Goal: Information Seeking & Learning: Find specific fact

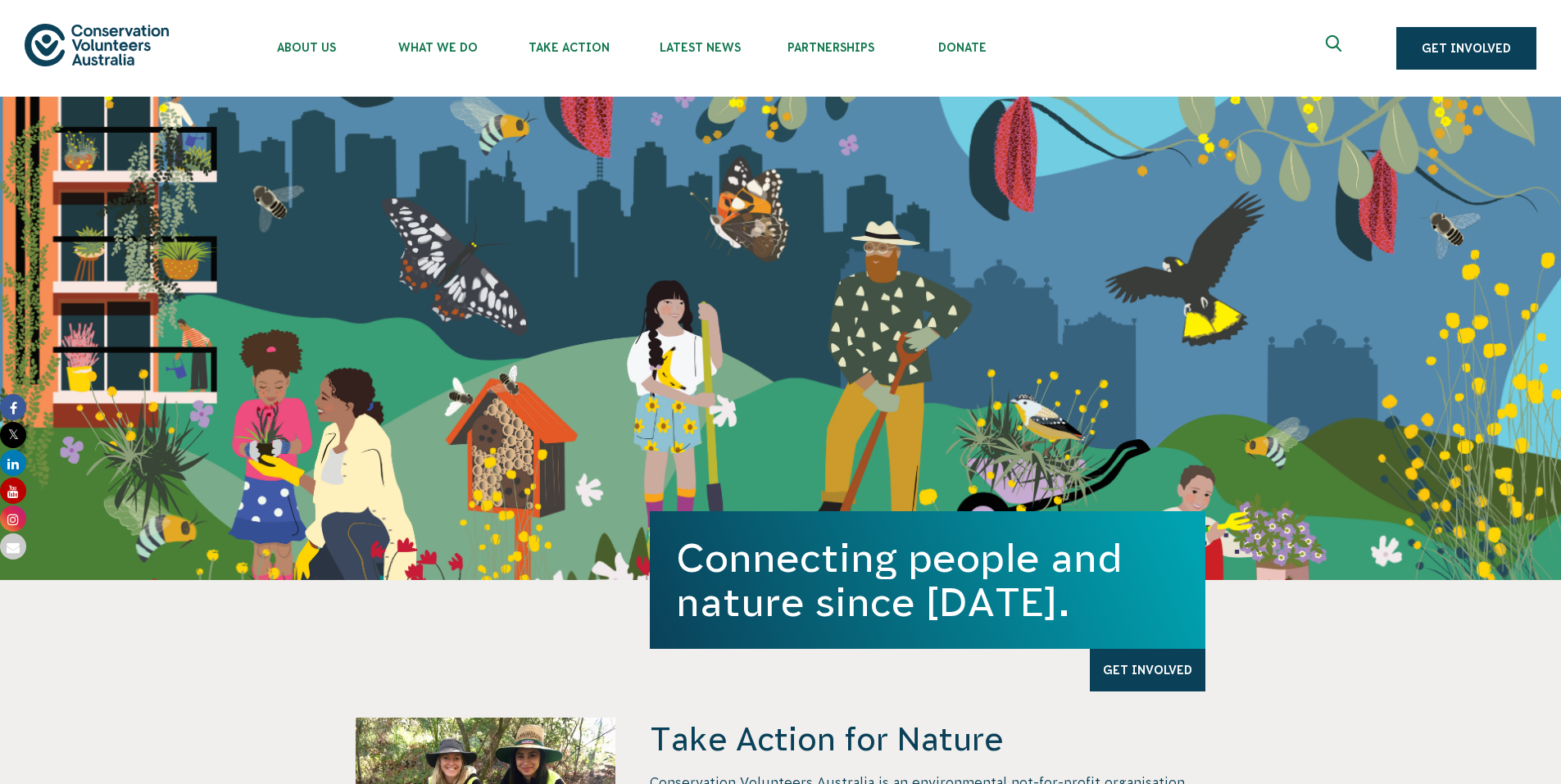
click at [1327, 49] on icon "Expand search box" at bounding box center [1335, 48] width 20 height 25
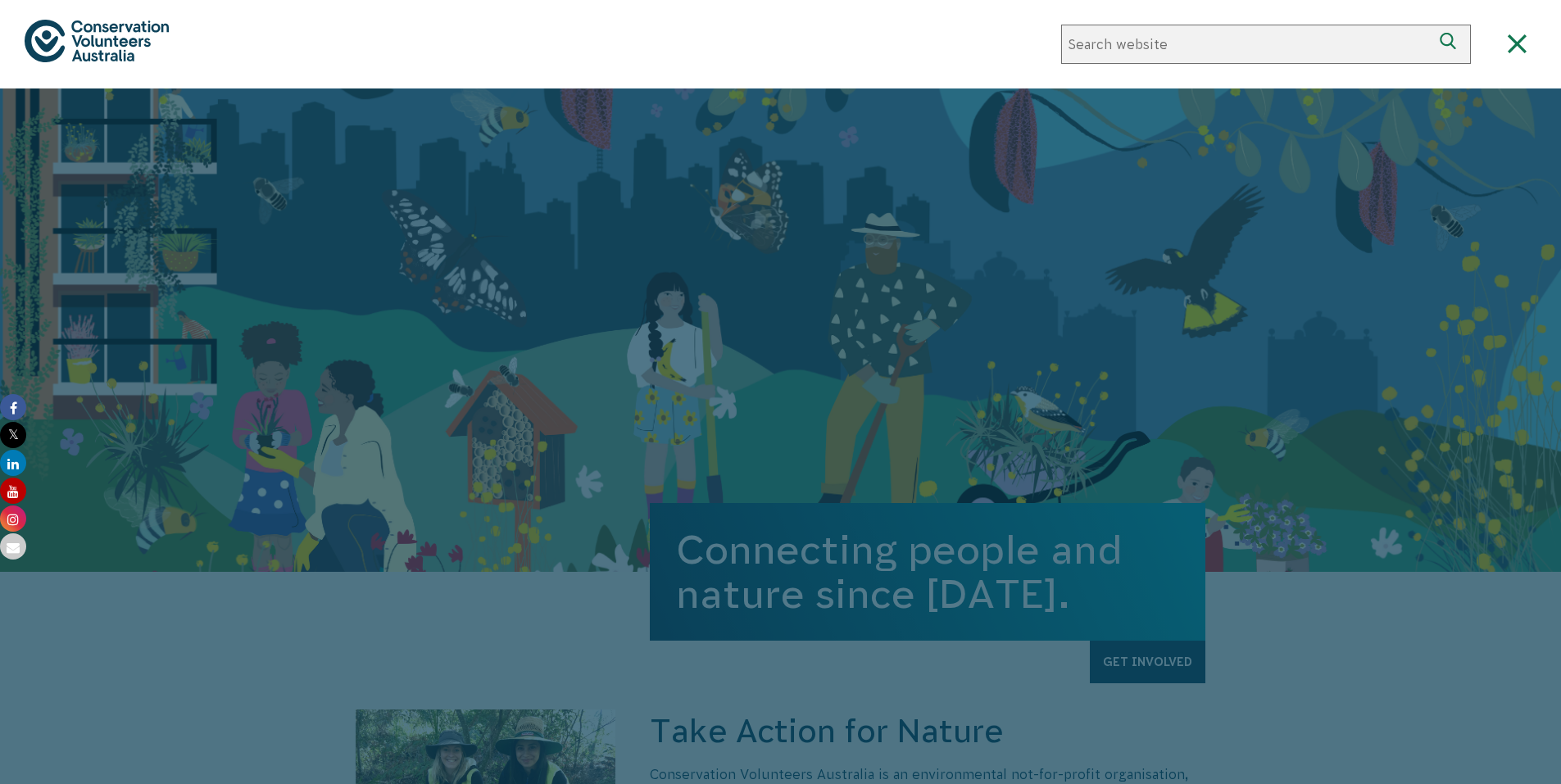
click at [1287, 50] on input "Search website" at bounding box center [1246, 44] width 370 height 40
type input "annual report"
click at [1431, 25] on button "Search" at bounding box center [1451, 44] width 40 height 40
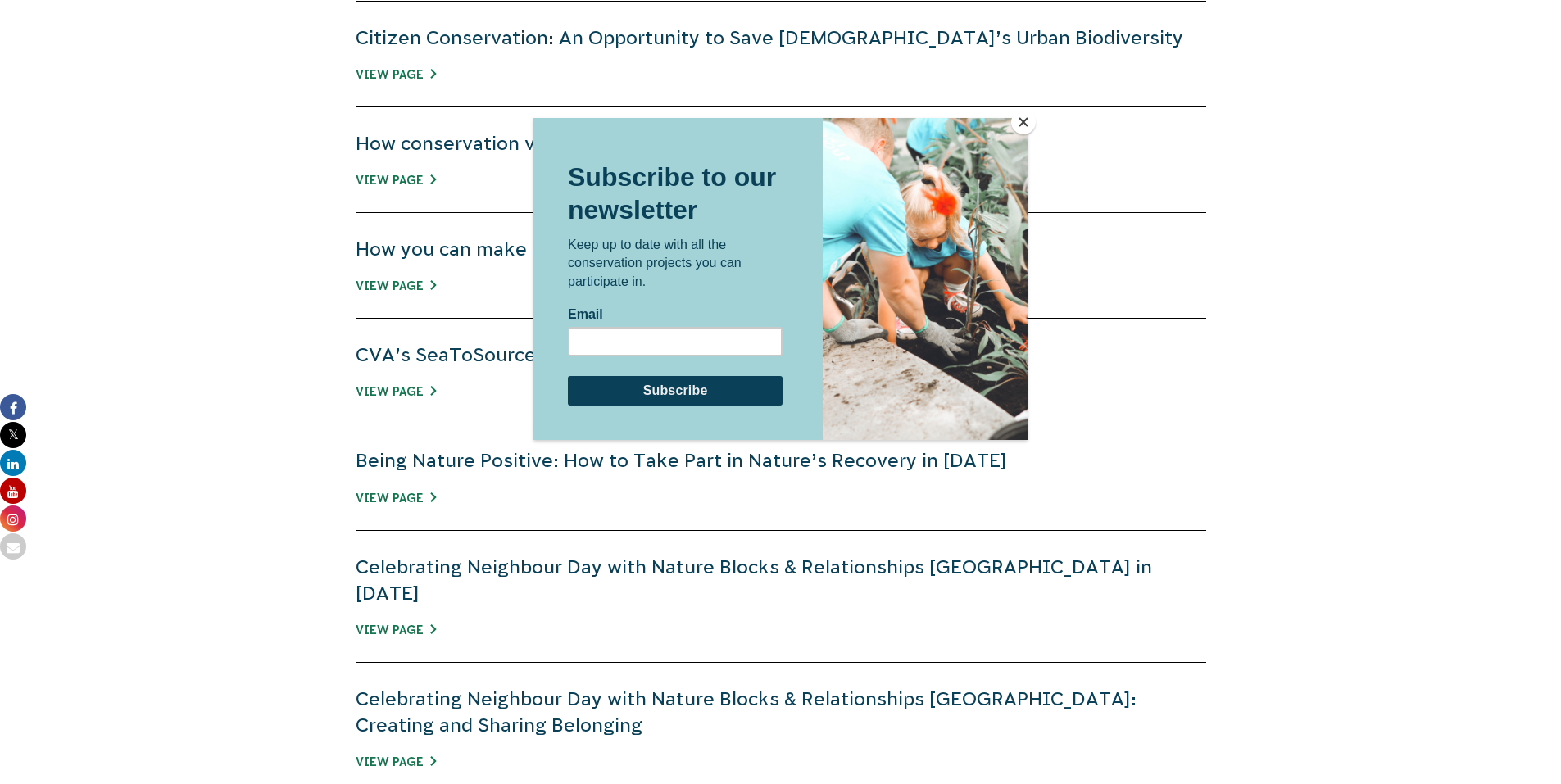
scroll to position [901, 0]
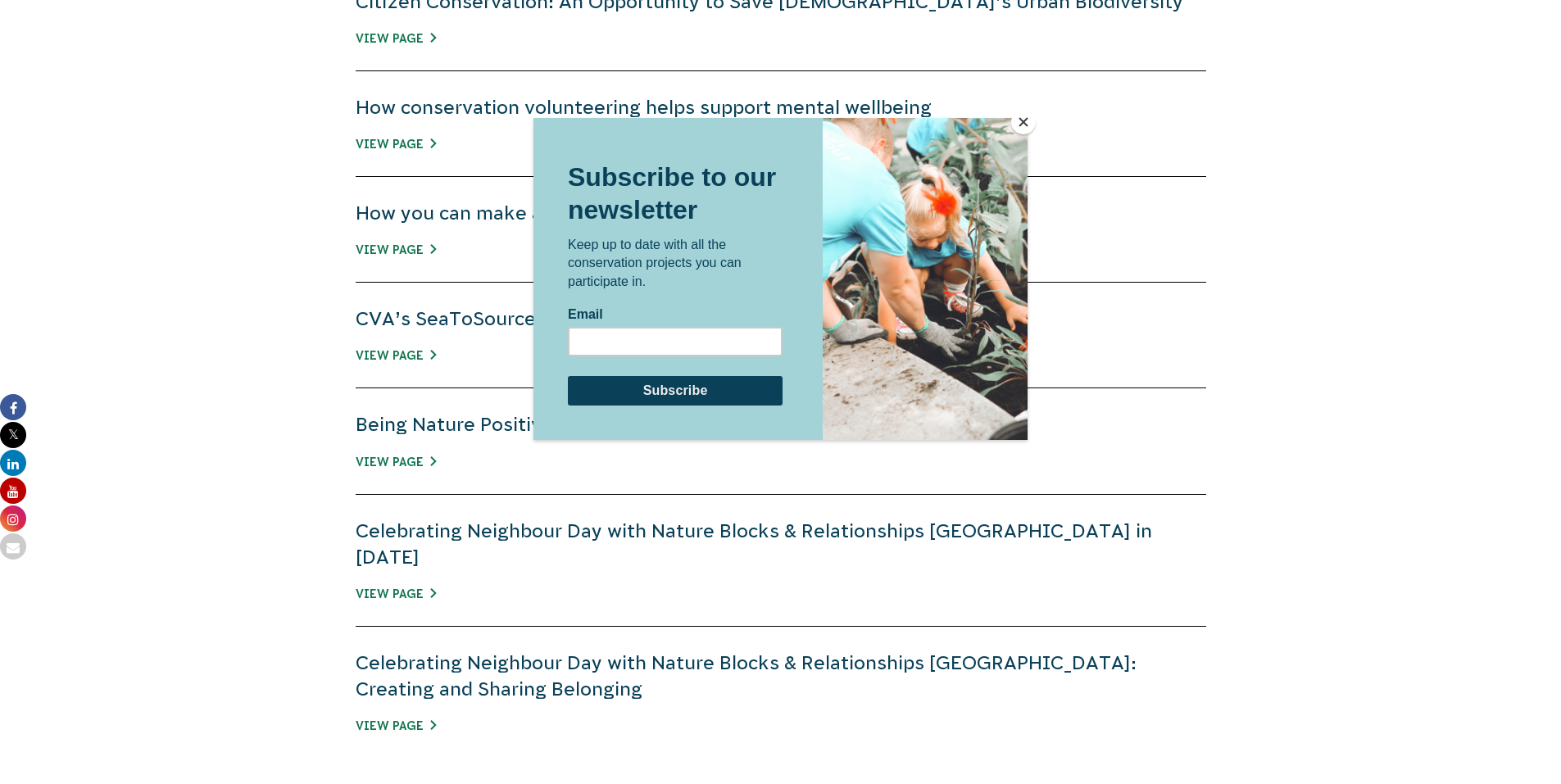
click at [1027, 123] on button "Close" at bounding box center [1024, 123] width 25 height 25
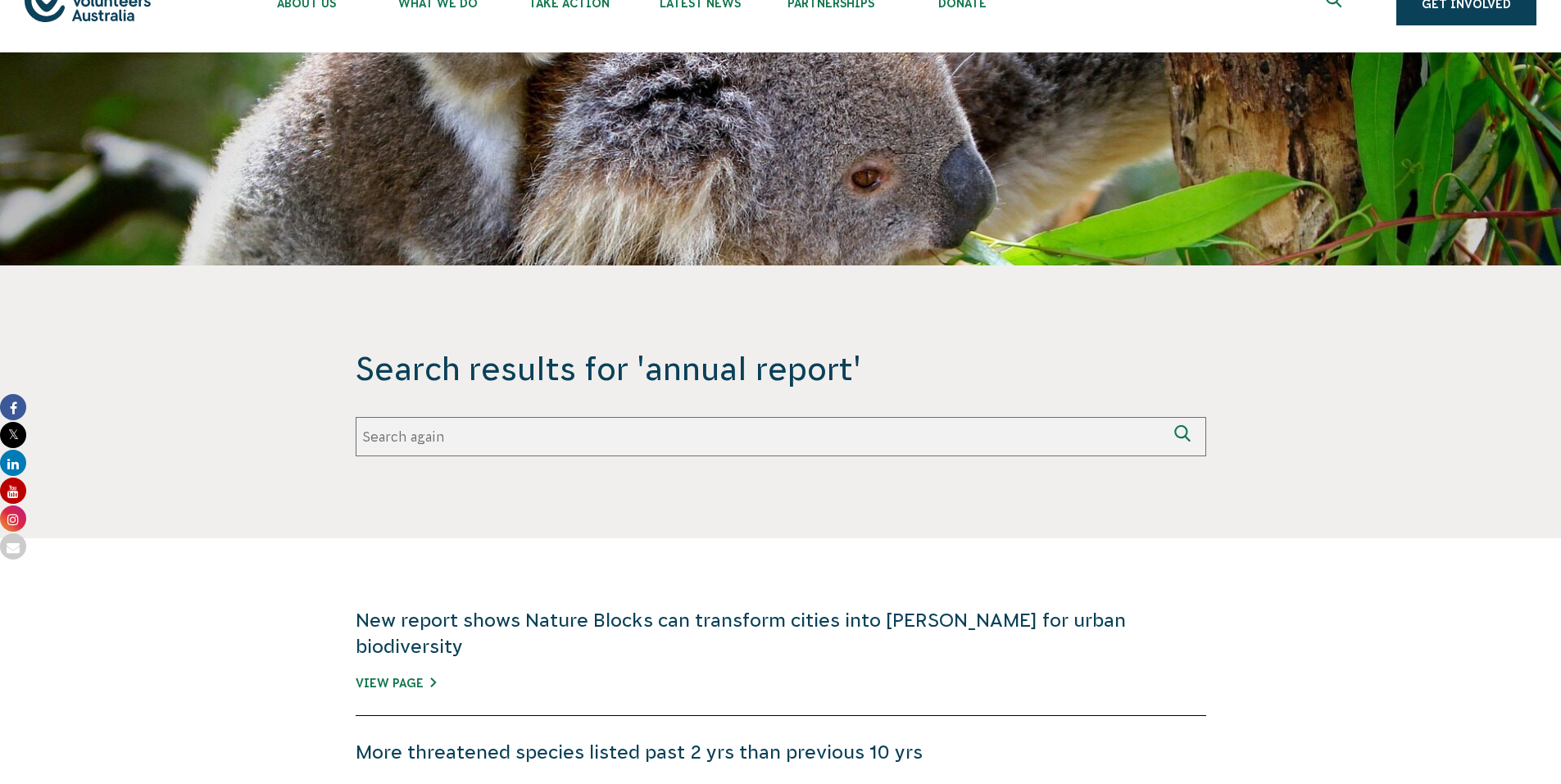
scroll to position [0, 0]
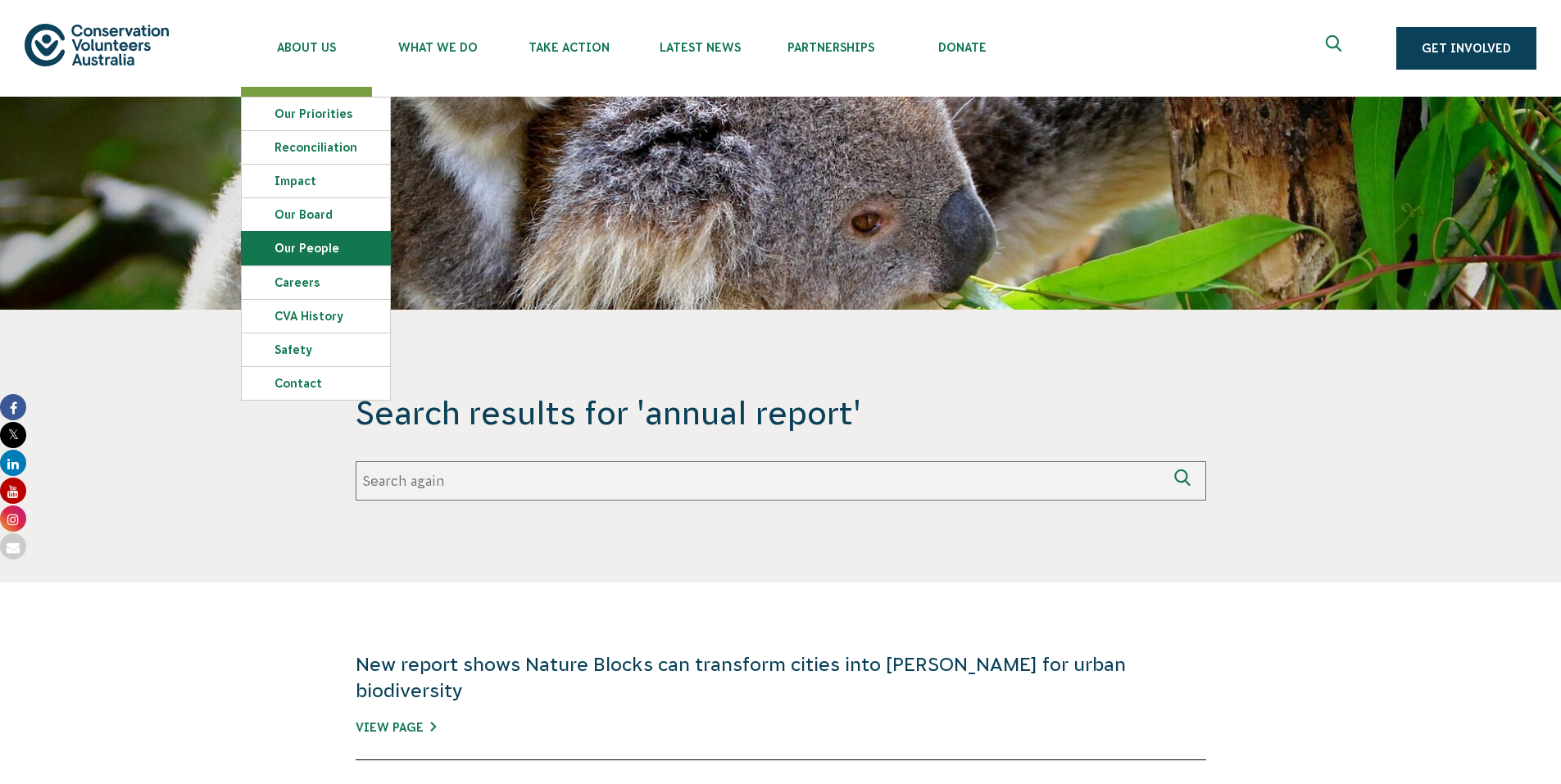
click at [334, 245] on link "Our People" at bounding box center [316, 248] width 148 height 33
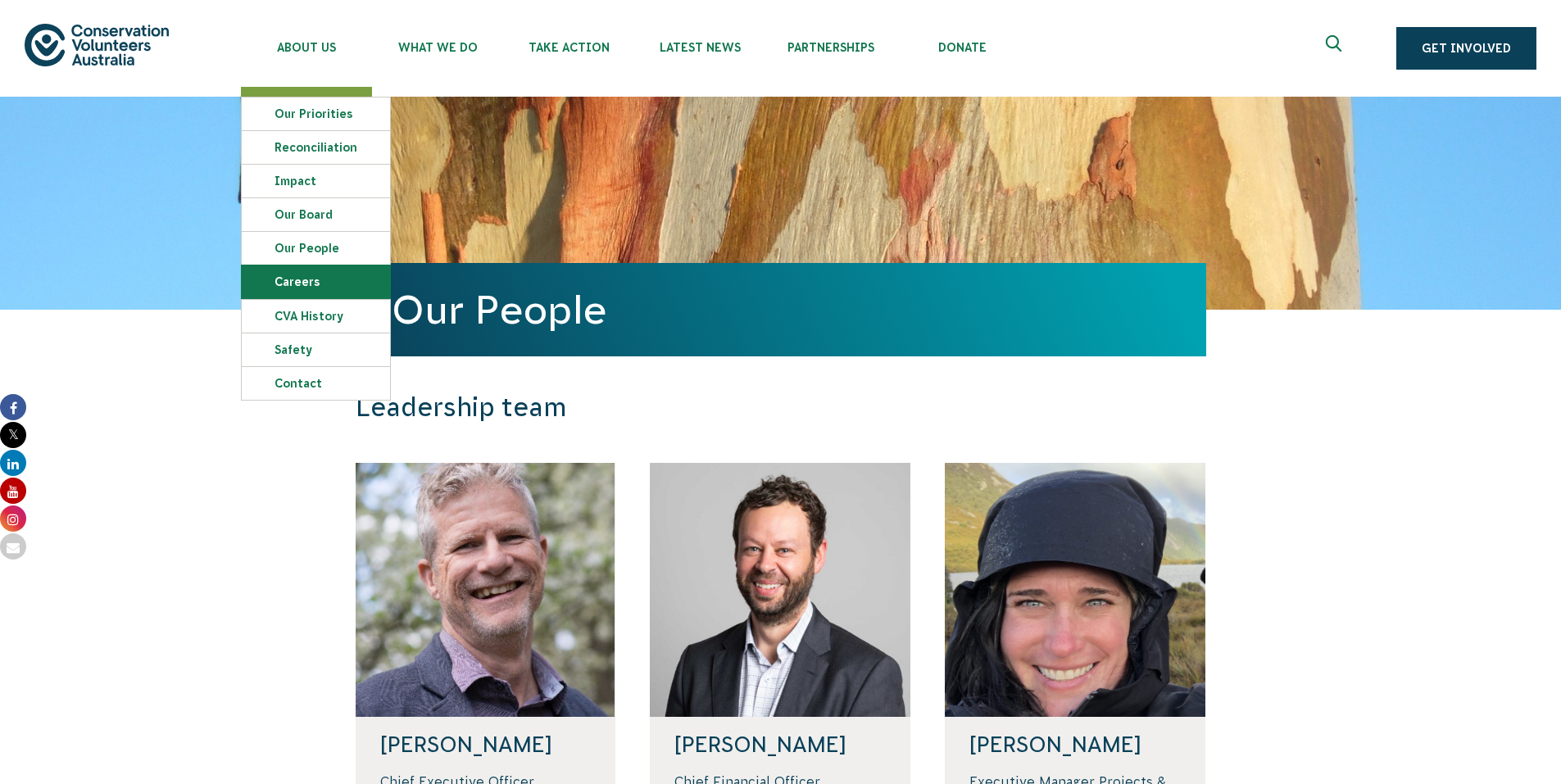
click at [299, 284] on link "Careers" at bounding box center [316, 281] width 148 height 33
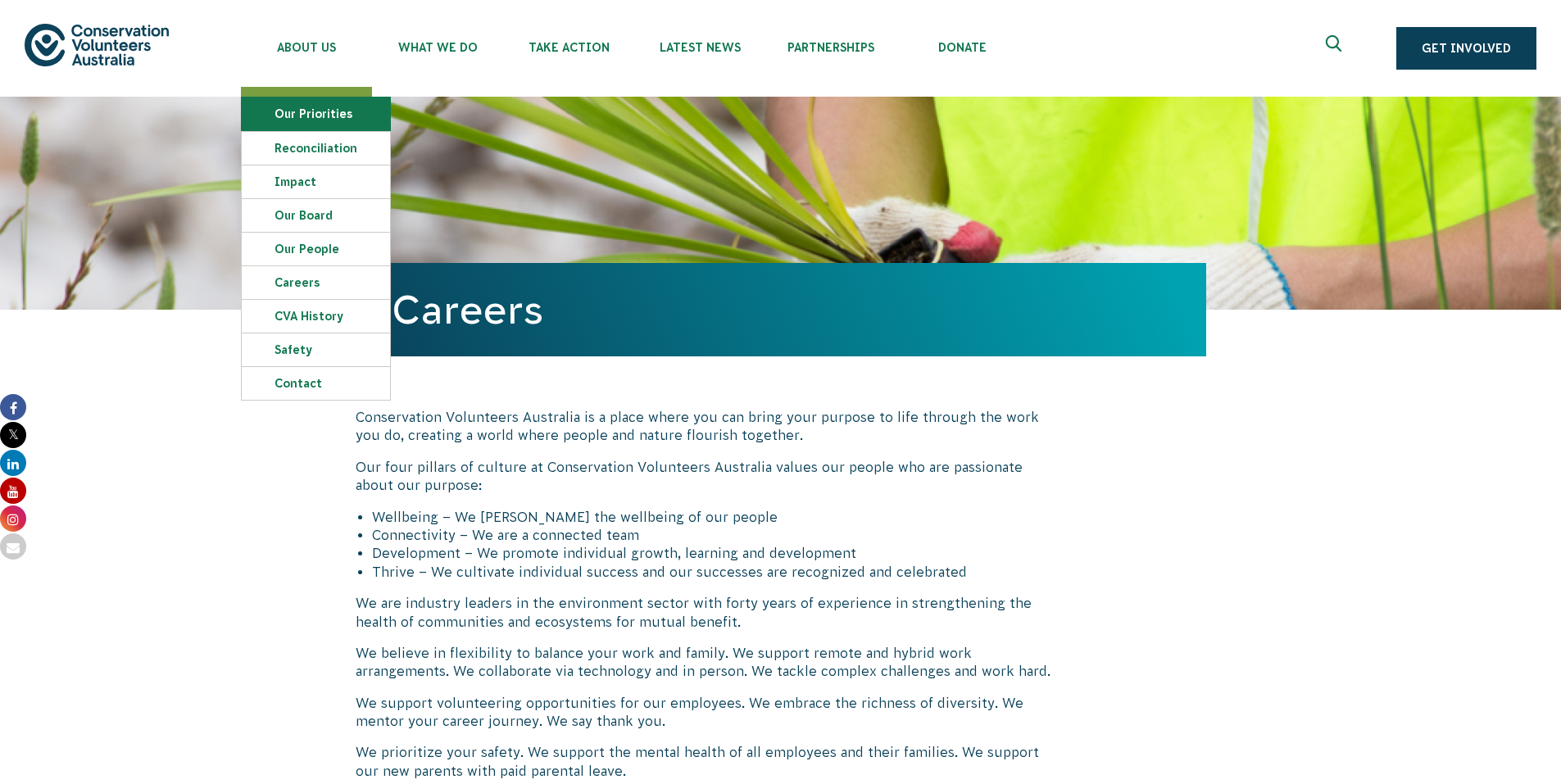
click at [324, 113] on link "Our Priorities" at bounding box center [316, 114] width 148 height 33
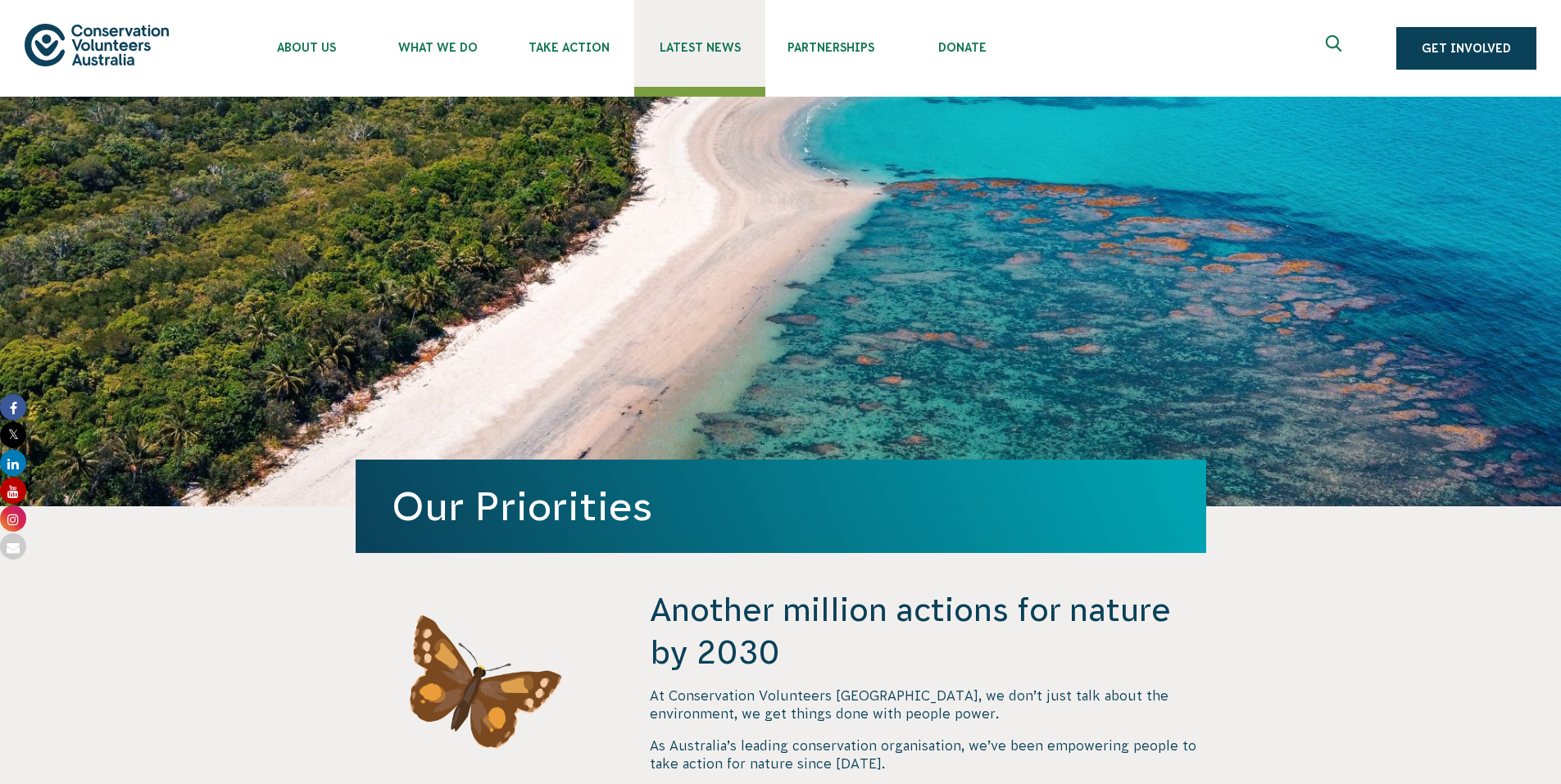
click at [691, 41] on span "Latest News" at bounding box center [699, 47] width 131 height 13
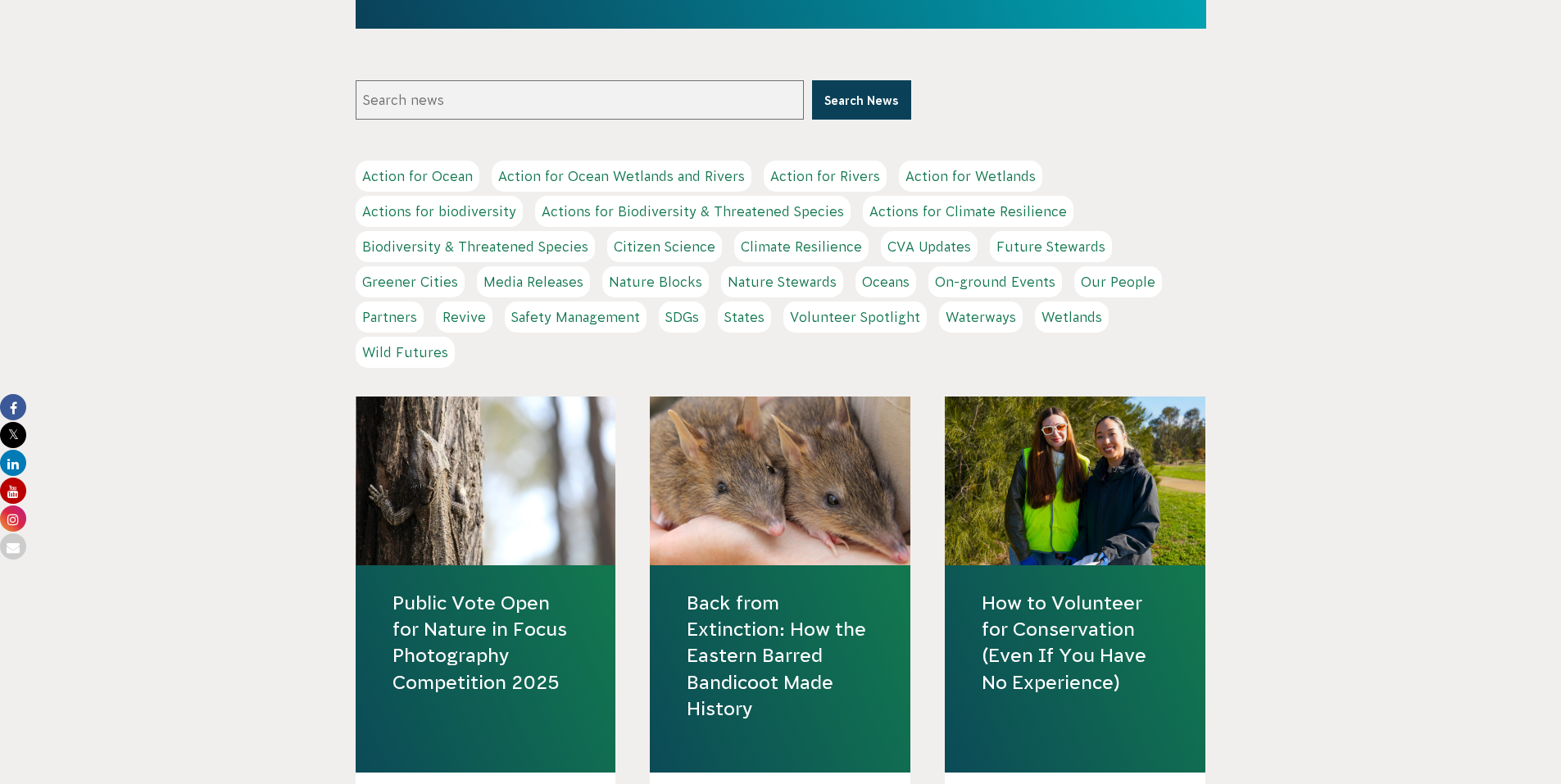
scroll to position [573, 0]
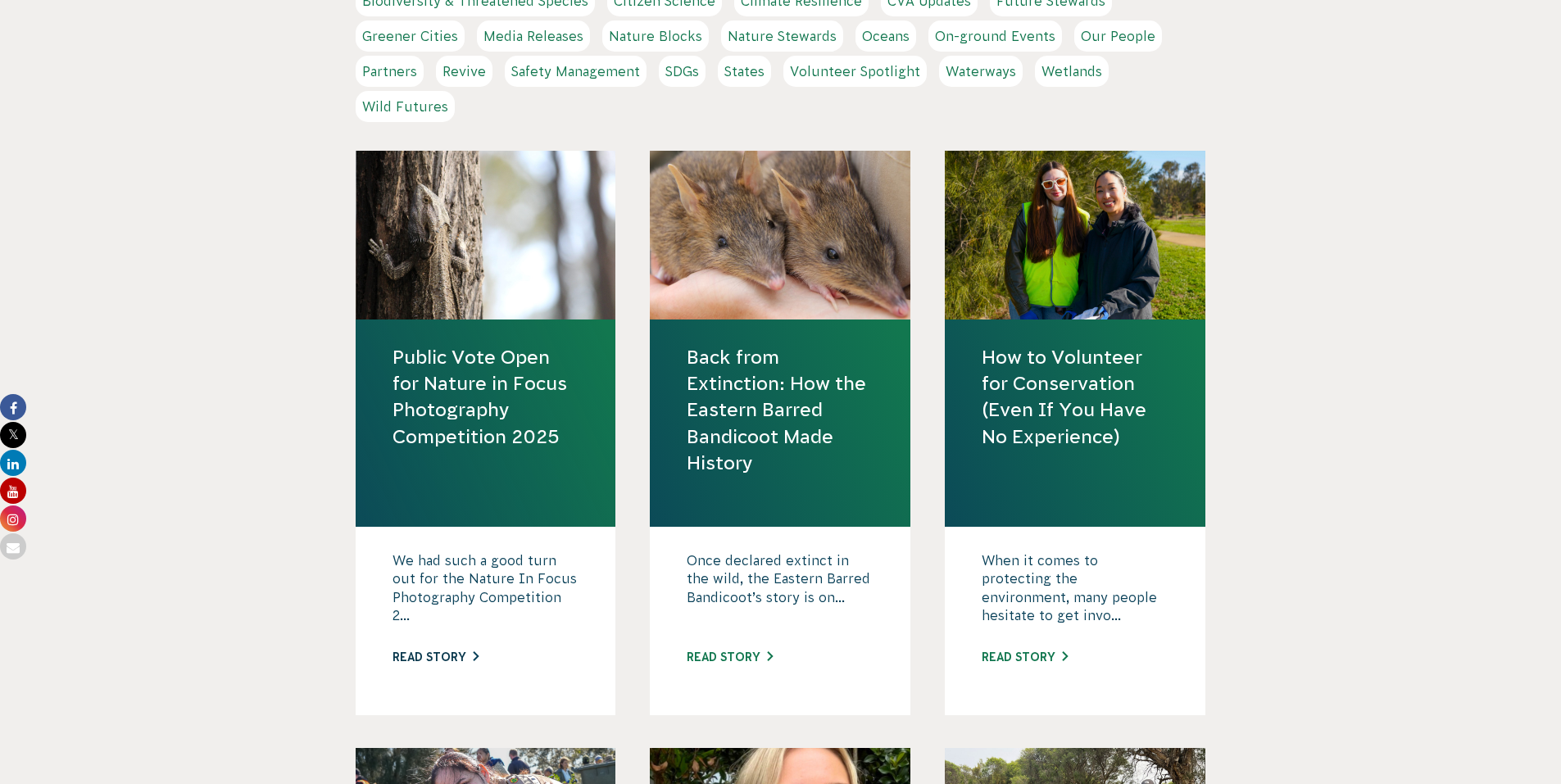
click at [432, 655] on link "Read story" at bounding box center [436, 657] width 86 height 13
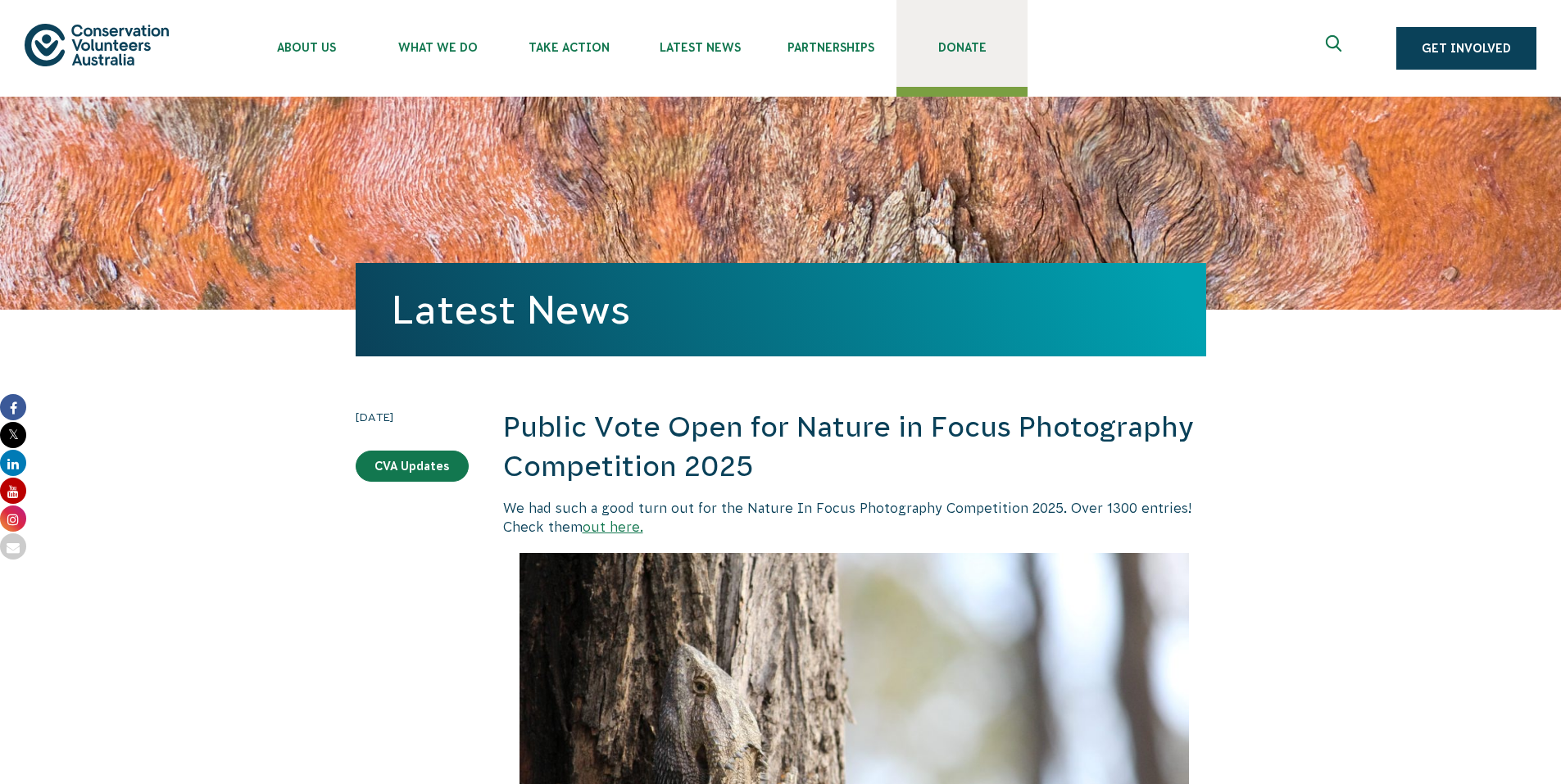
click at [948, 41] on span "Donate" at bounding box center [961, 47] width 131 height 13
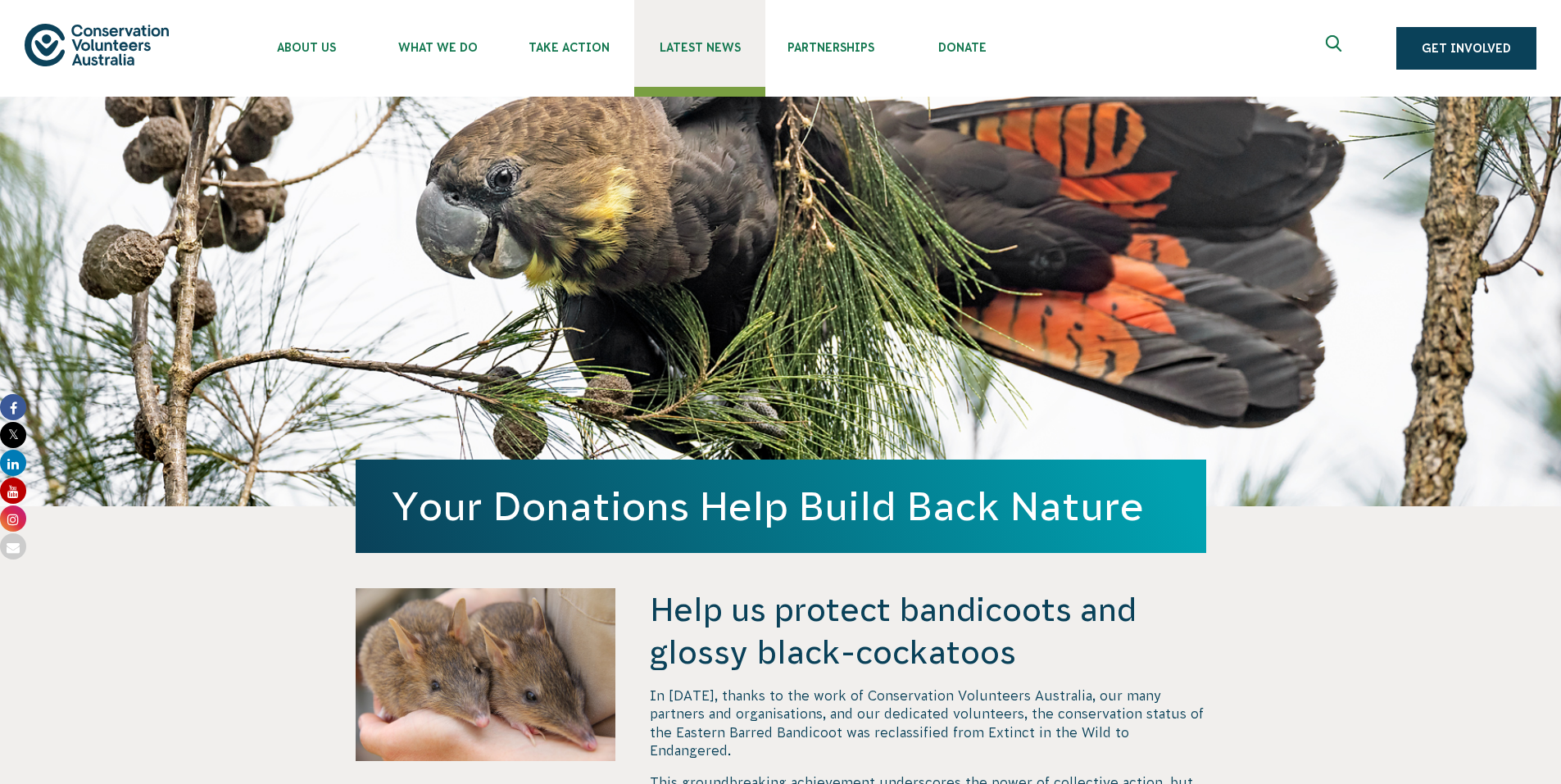
click at [713, 43] on span "Latest News" at bounding box center [699, 47] width 131 height 13
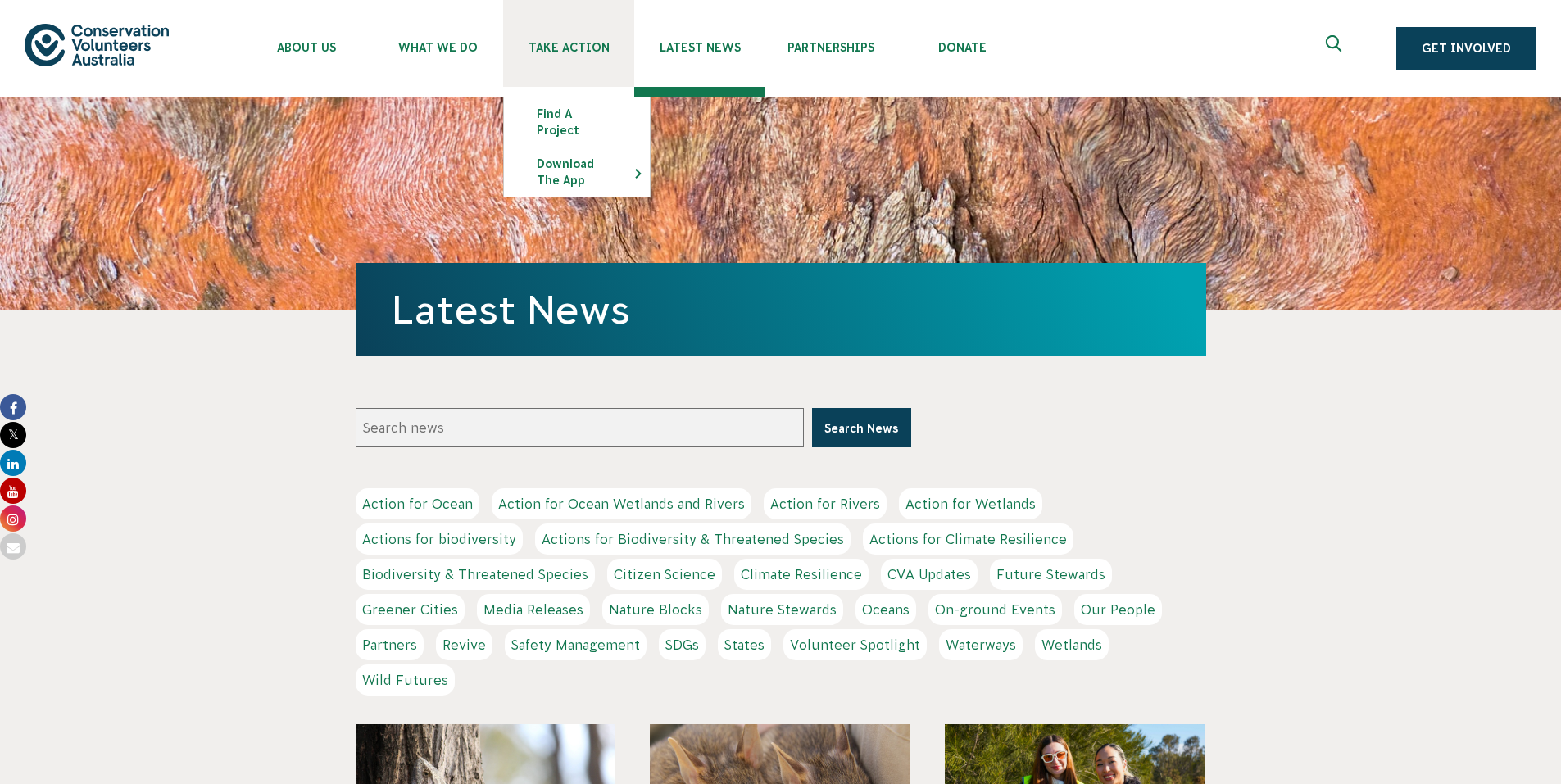
click at [539, 50] on span "Take Action" at bounding box center [569, 47] width 131 height 13
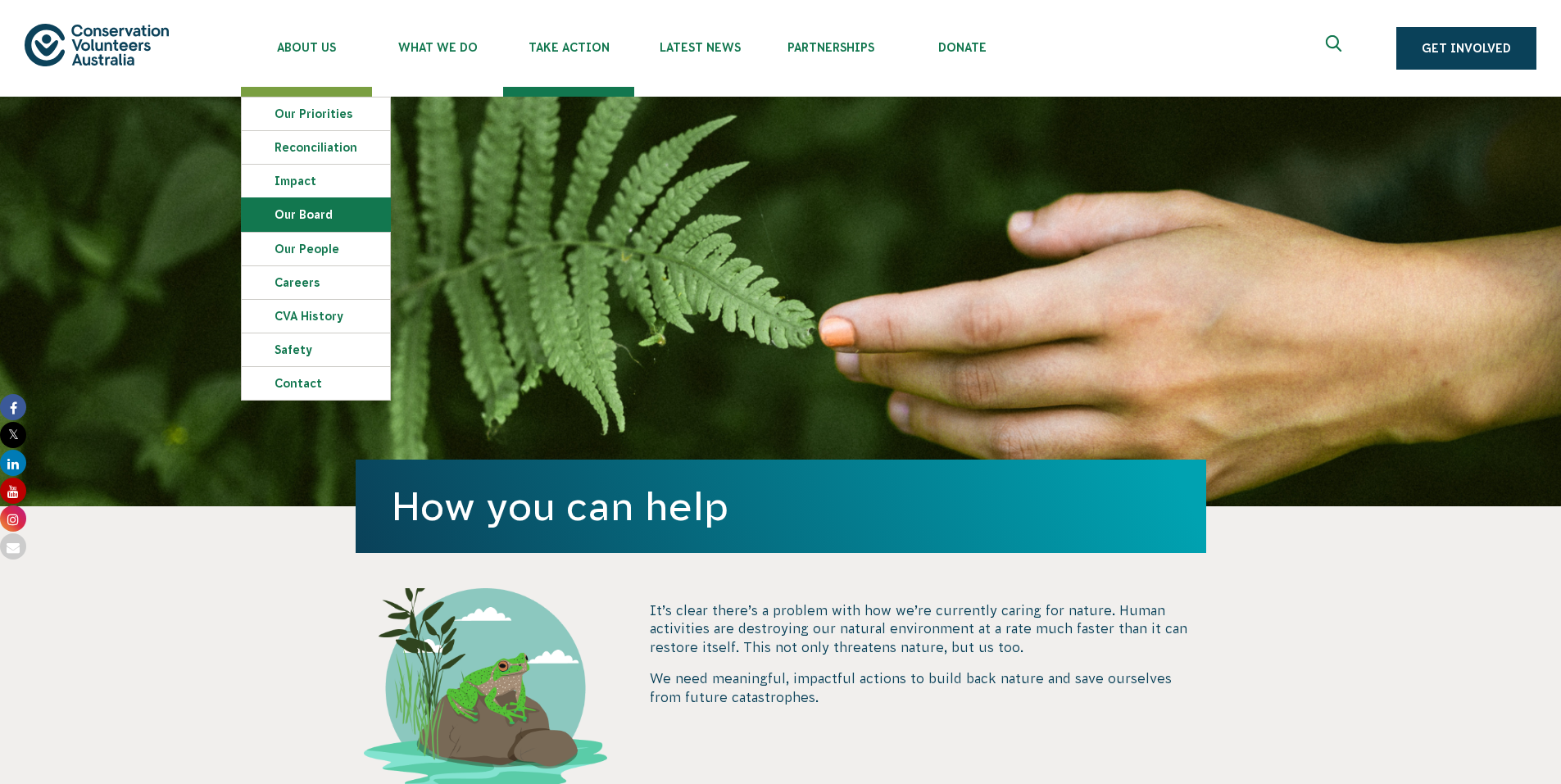
click at [344, 213] on link "Our Board" at bounding box center [316, 214] width 148 height 33
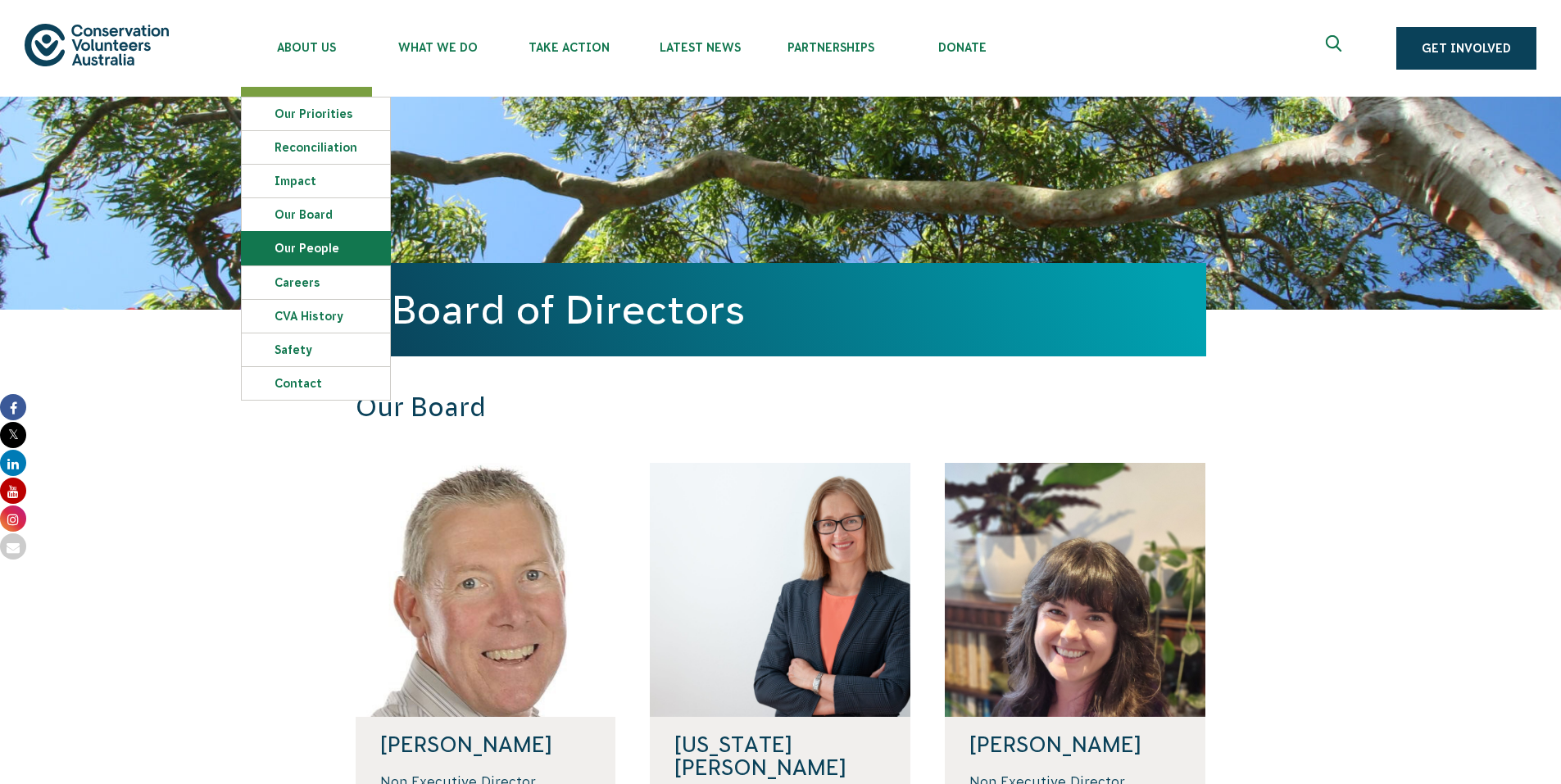
click at [347, 250] on link "Our People" at bounding box center [316, 248] width 148 height 33
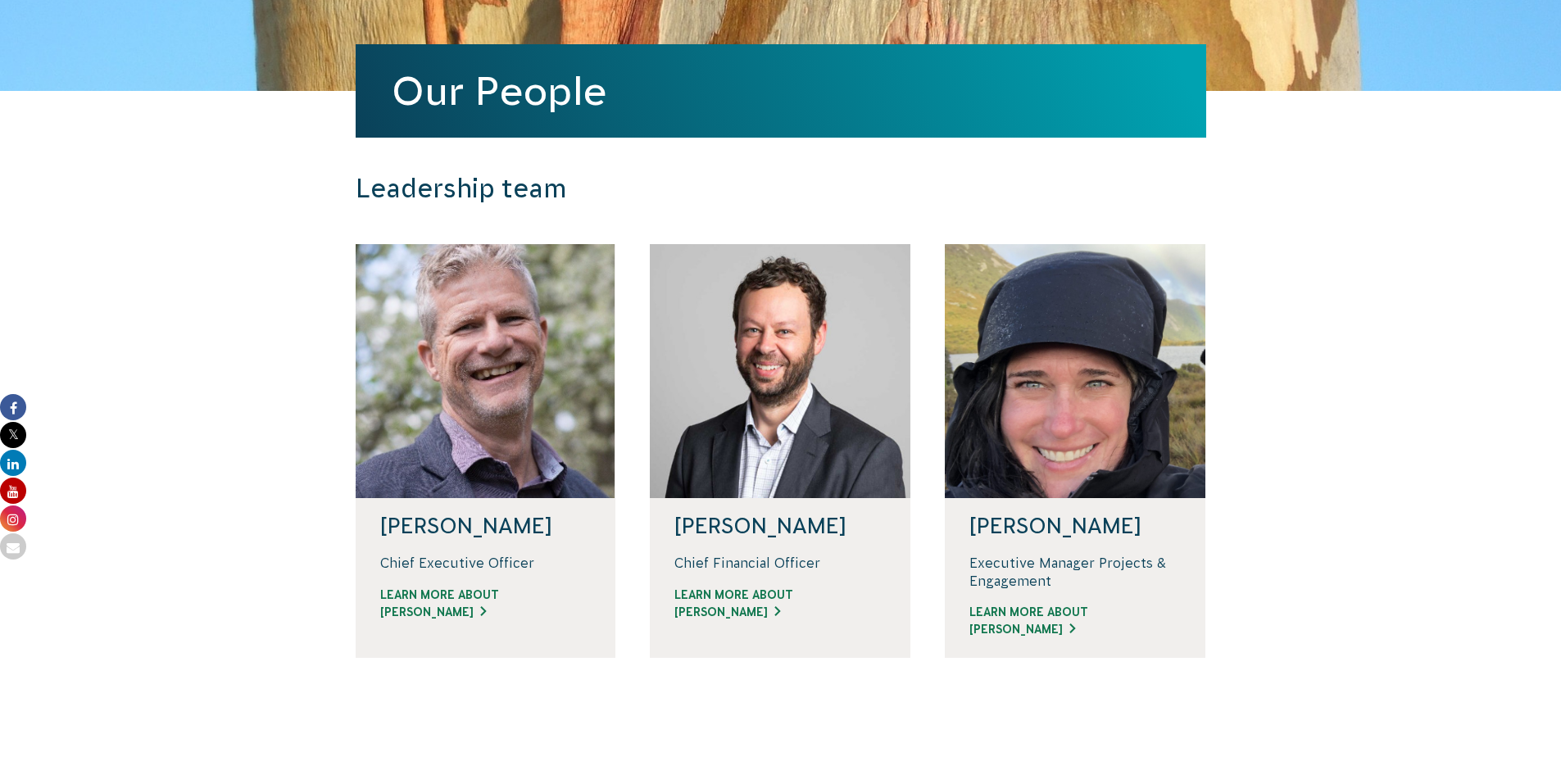
scroll to position [164, 0]
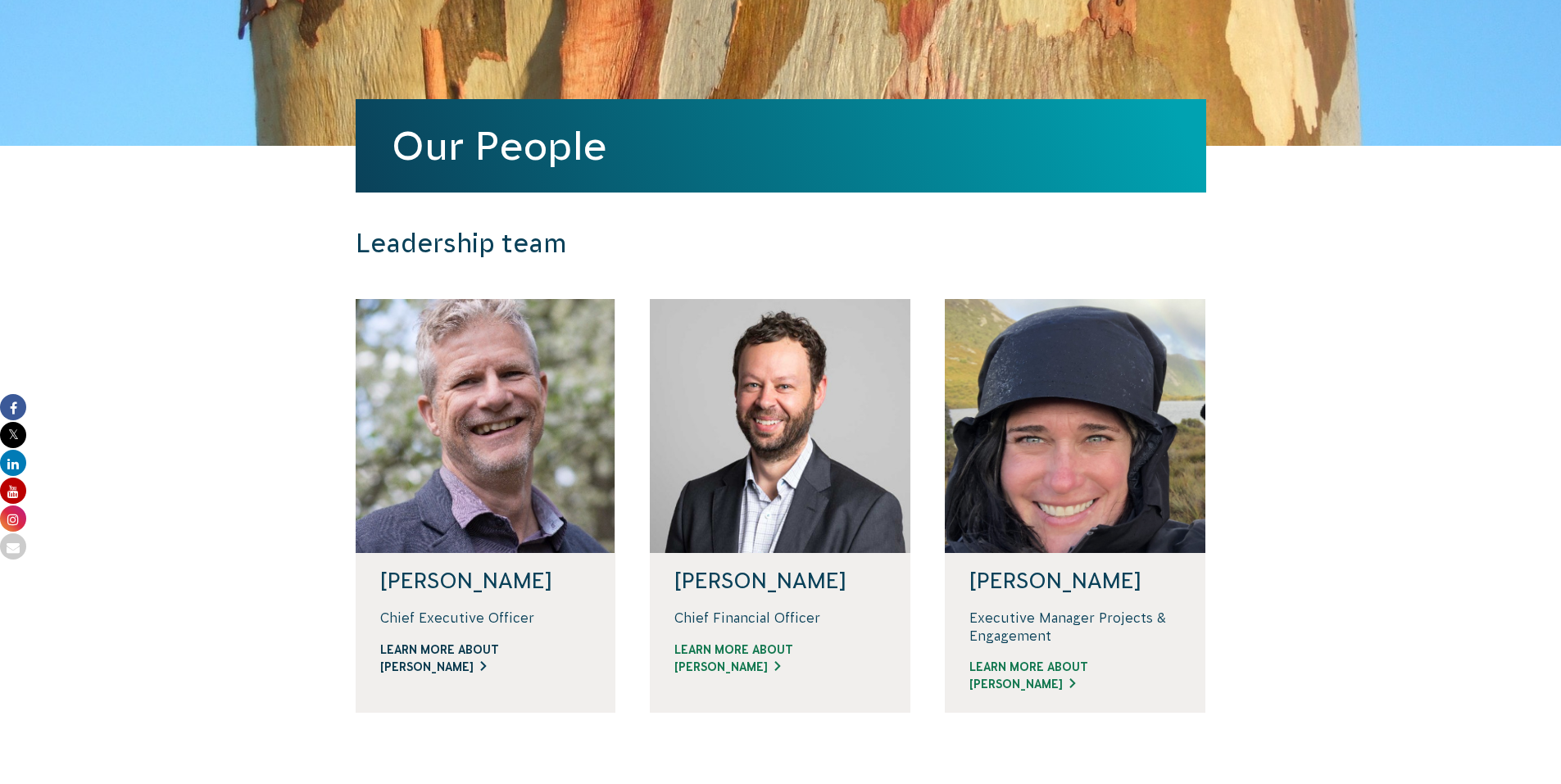
click at [491, 668] on link "Learn more about [PERSON_NAME]" at bounding box center [486, 659] width 212 height 34
click at [733, 665] on link "Learn more about [PERSON_NAME]" at bounding box center [780, 659] width 212 height 34
click at [1026, 667] on link "Learn more about [PERSON_NAME]" at bounding box center [1075, 676] width 212 height 34
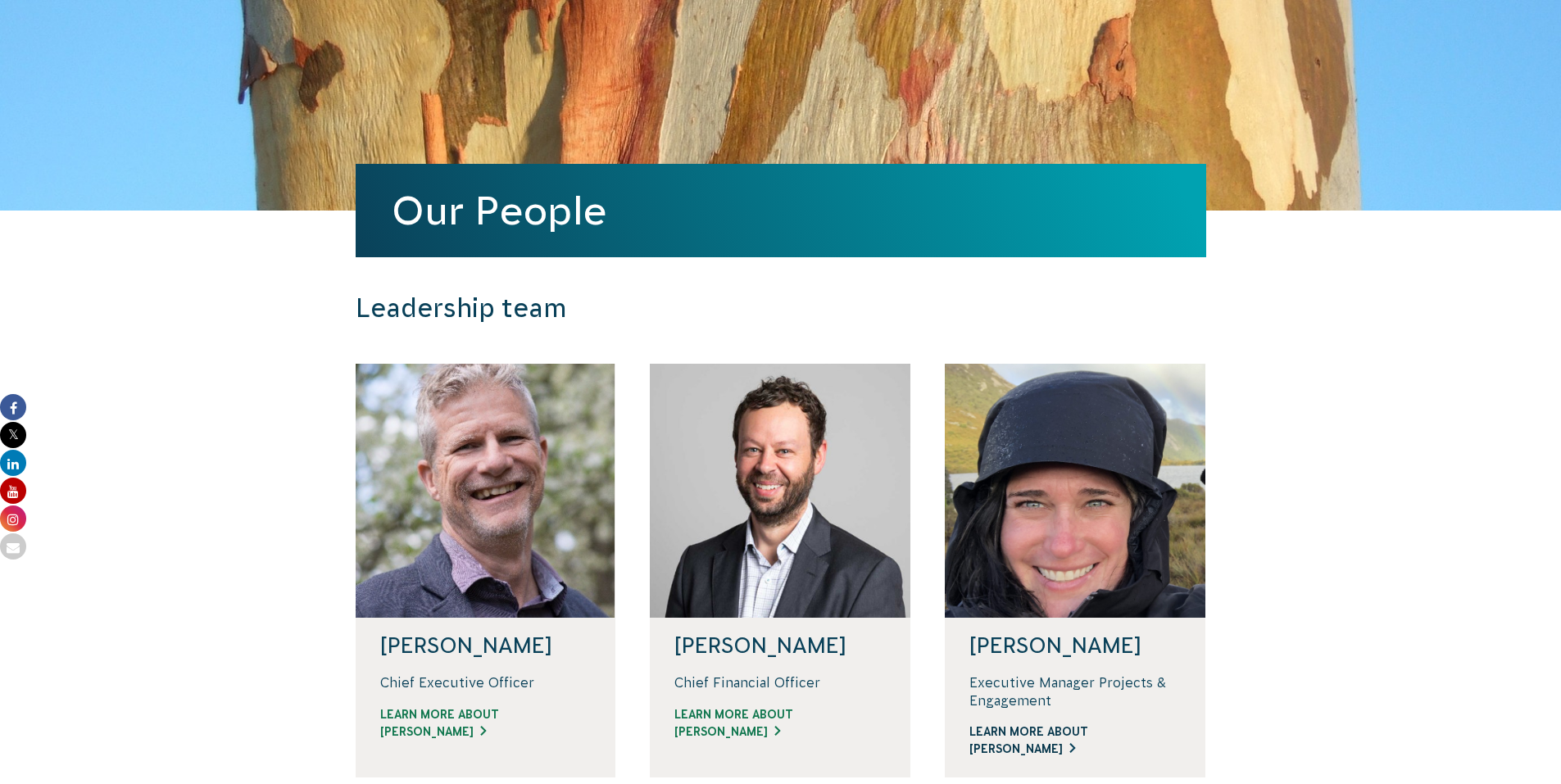
scroll to position [0, 0]
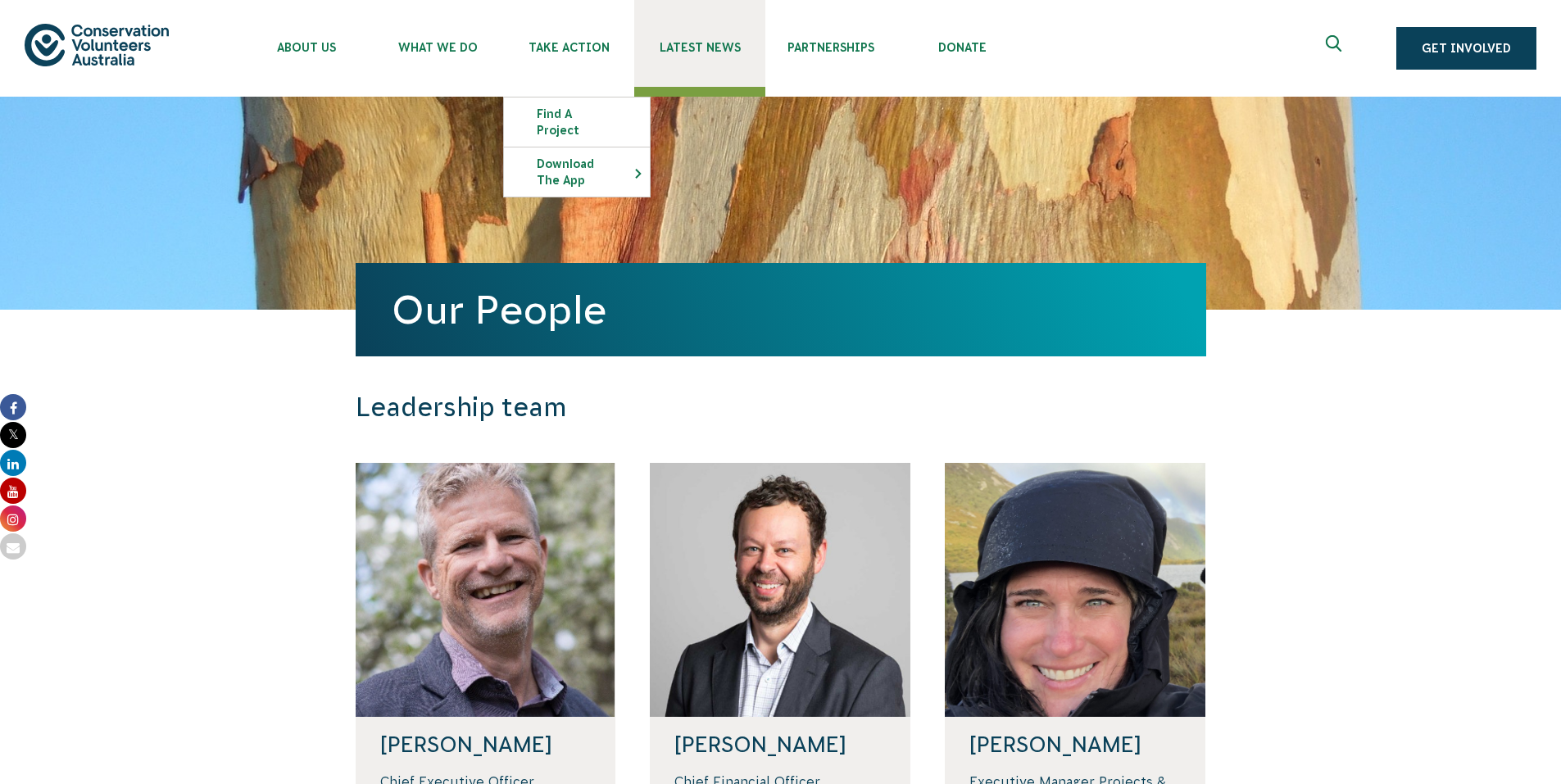
click at [676, 49] on span "Latest News" at bounding box center [699, 47] width 131 height 13
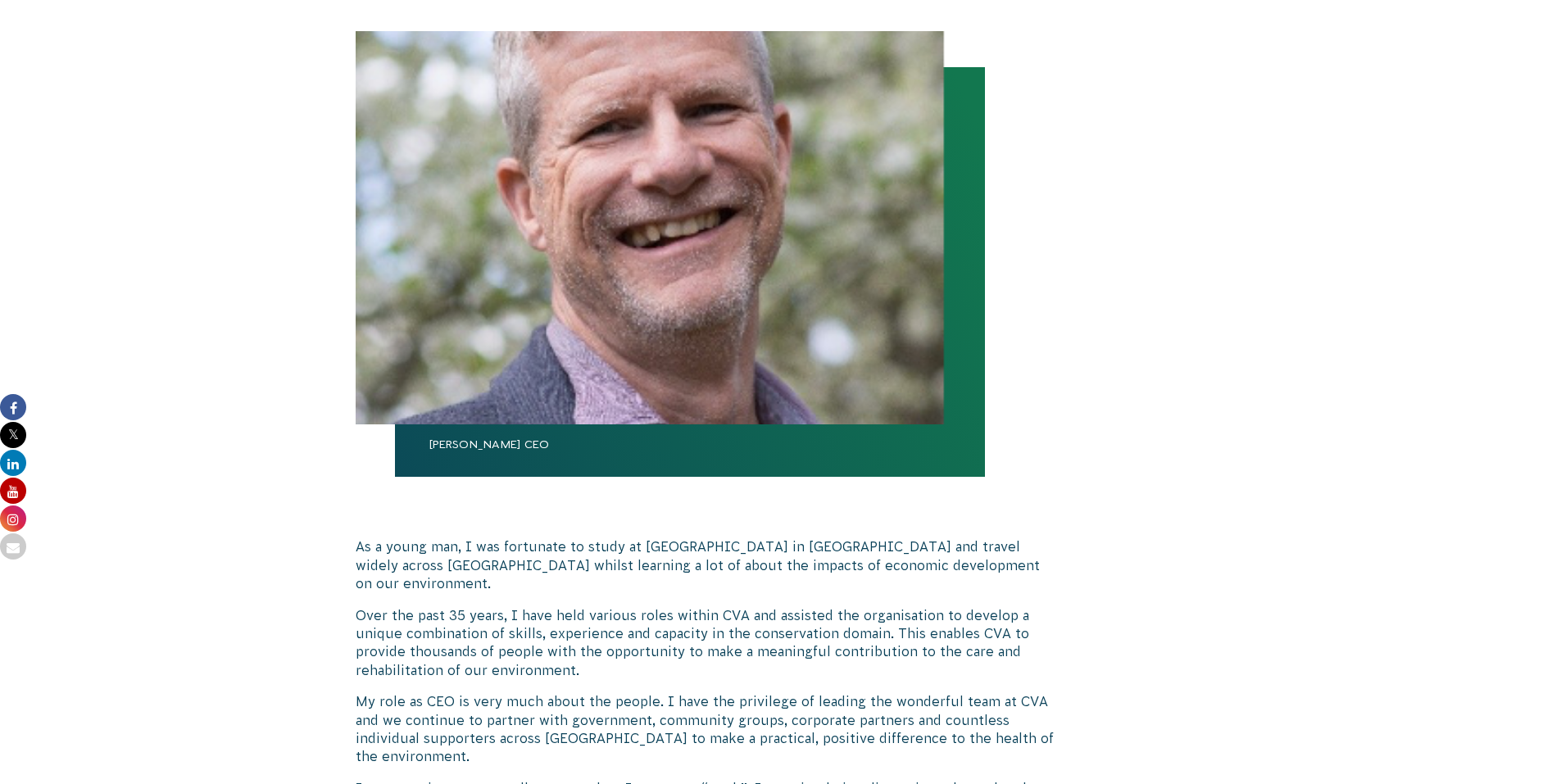
scroll to position [246, 0]
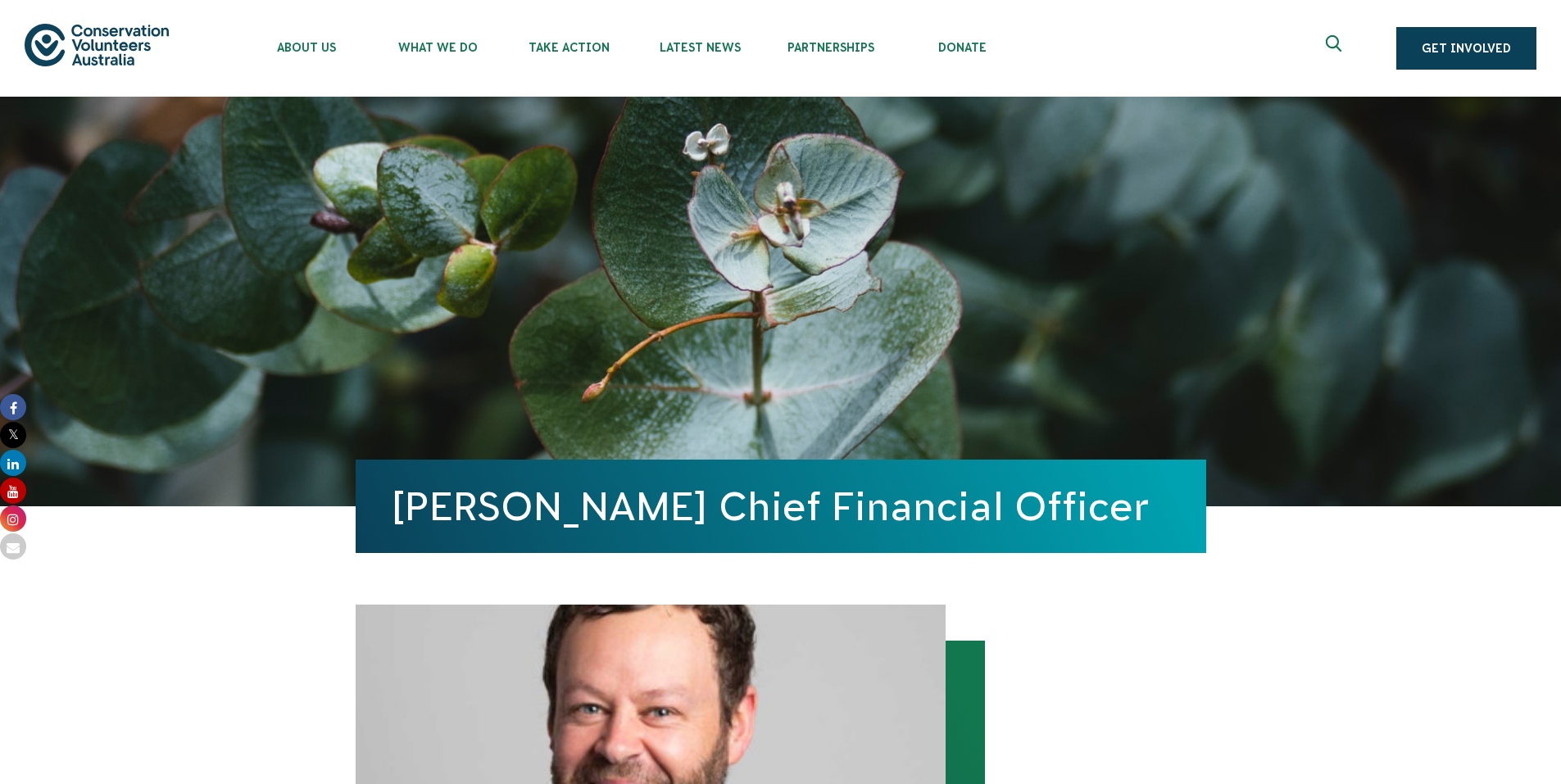
scroll to position [737, 0]
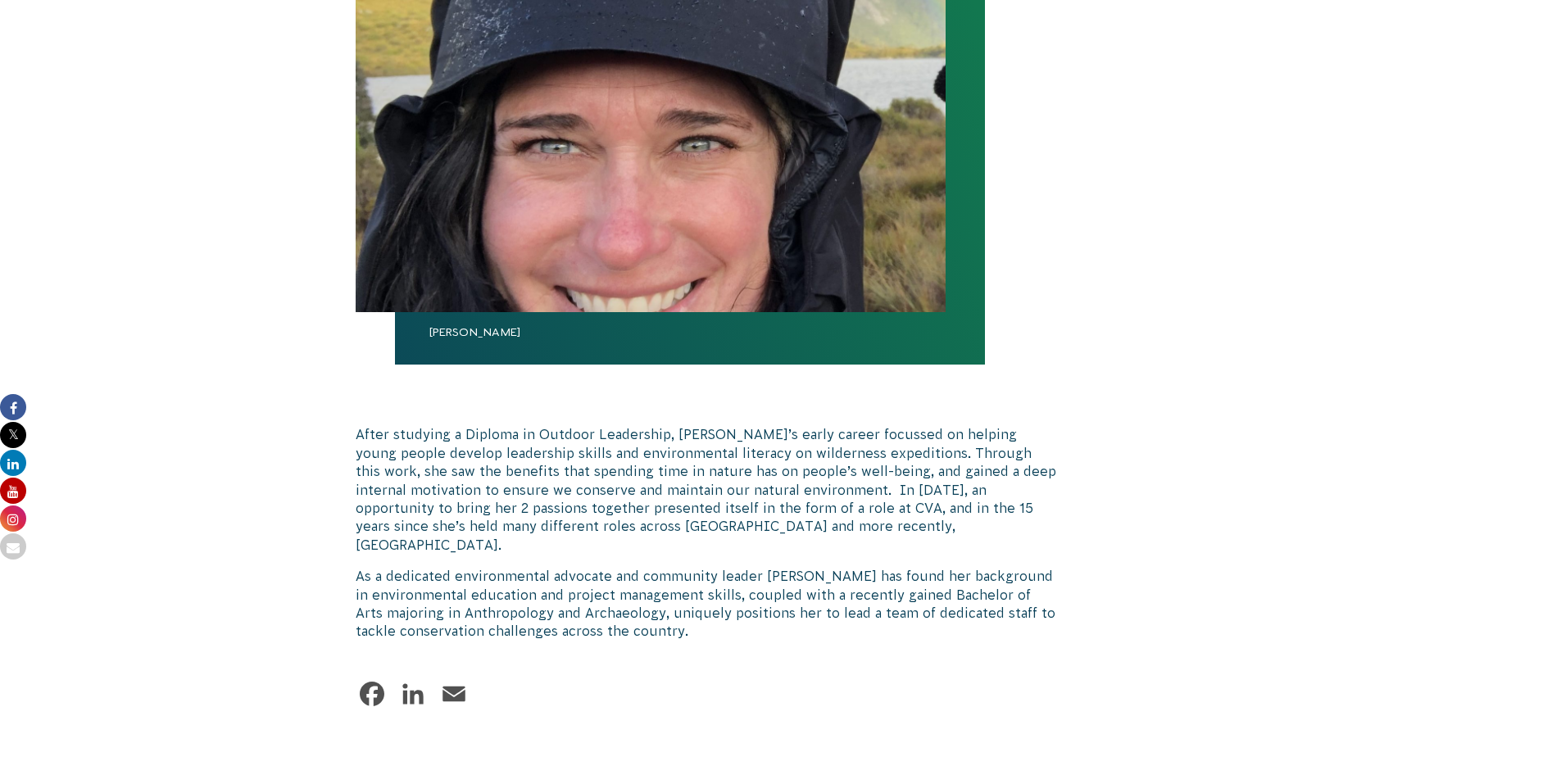
scroll to position [737, 0]
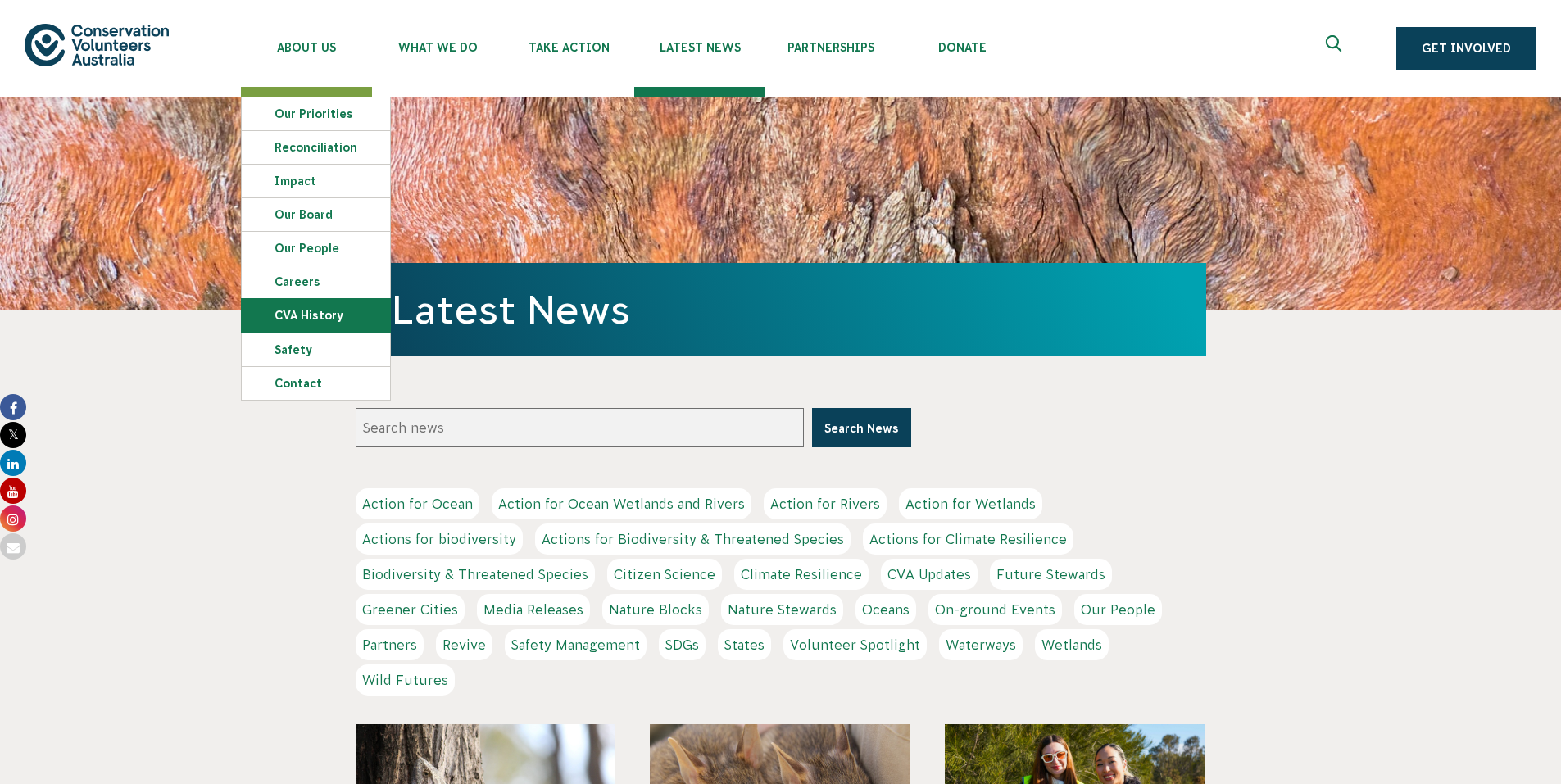
click at [340, 314] on link "CVA history" at bounding box center [316, 315] width 148 height 33
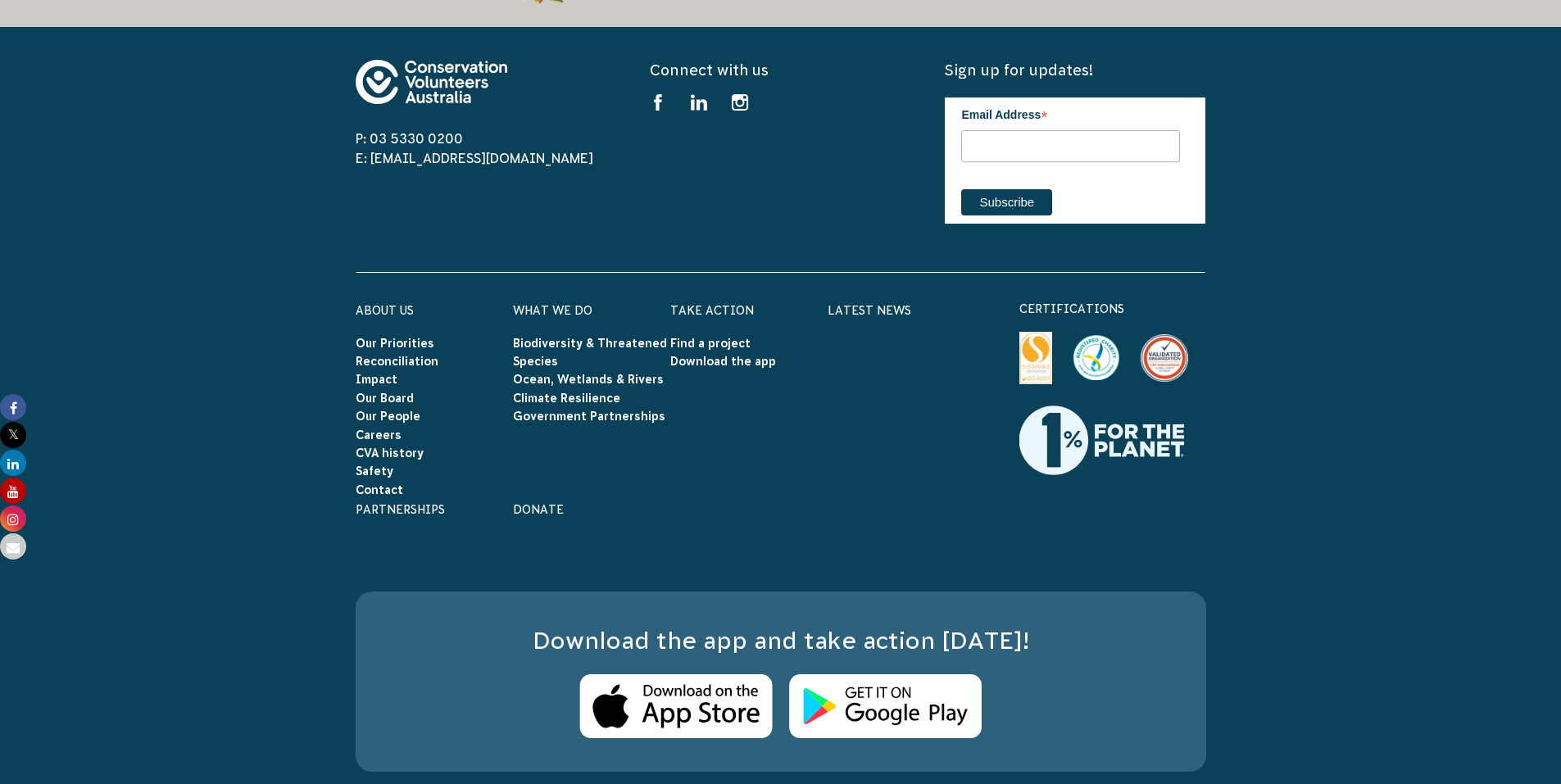
scroll to position [3393, 0]
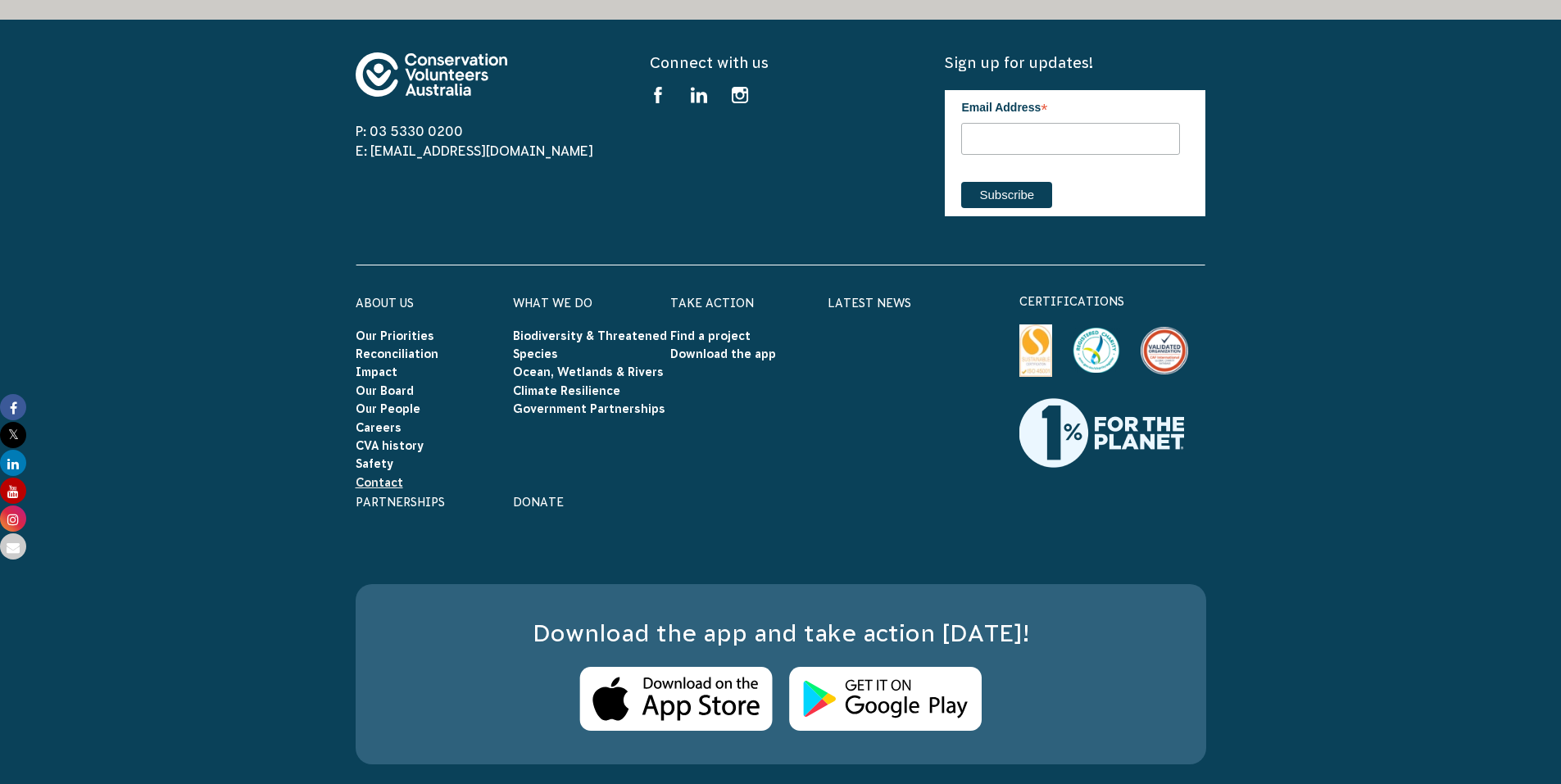
click at [388, 476] on link "Contact" at bounding box center [379, 482] width 48 height 13
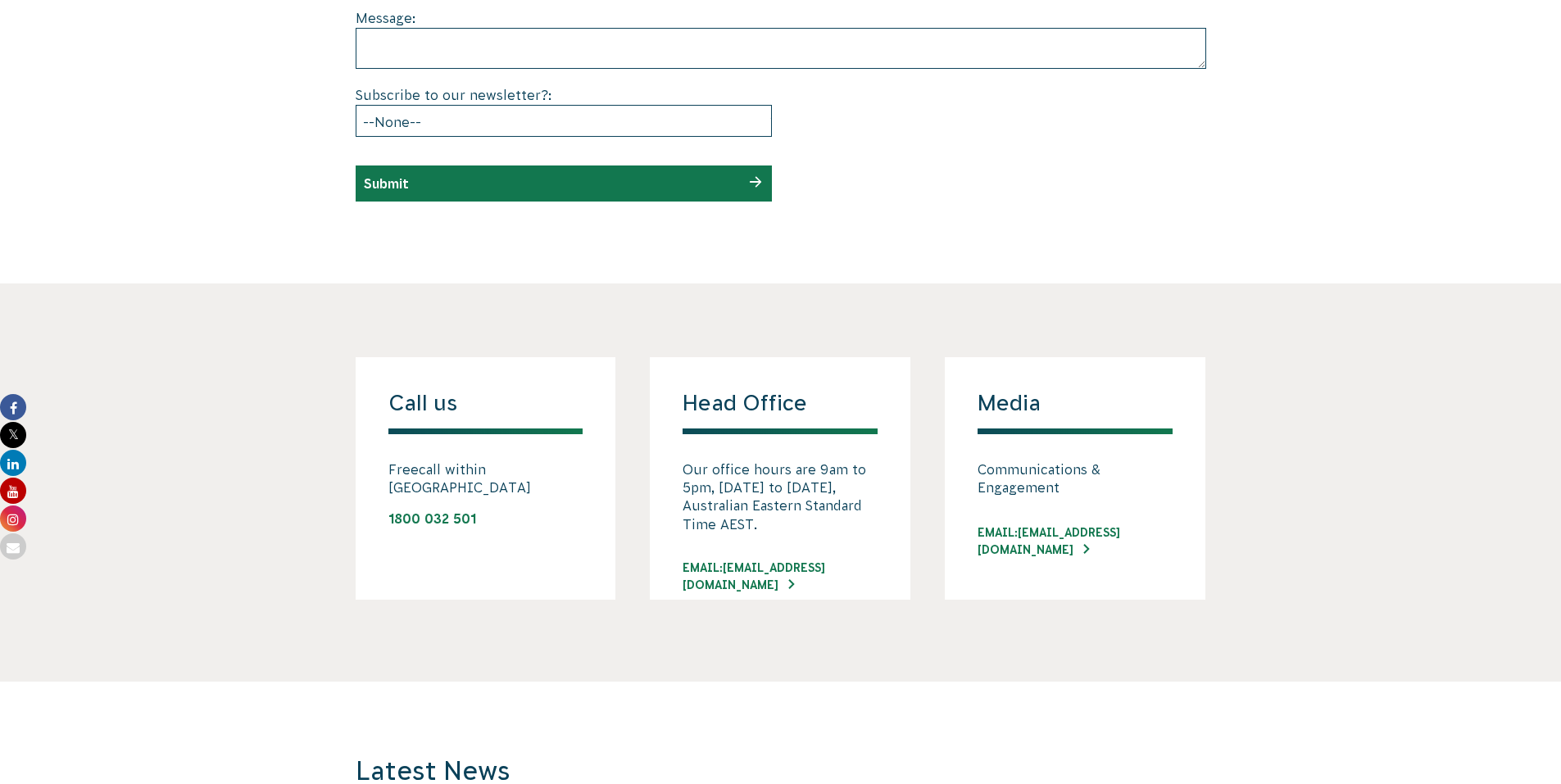
scroll to position [996, 0]
drag, startPoint x: 925, startPoint y: 526, endPoint x: 702, endPoint y: 629, distance: 245.6
click at [702, 629] on section "Call us Freecall within Australia 1800 032 501 Head Office Our office hours are…" at bounding box center [780, 482] width 1561 height 399
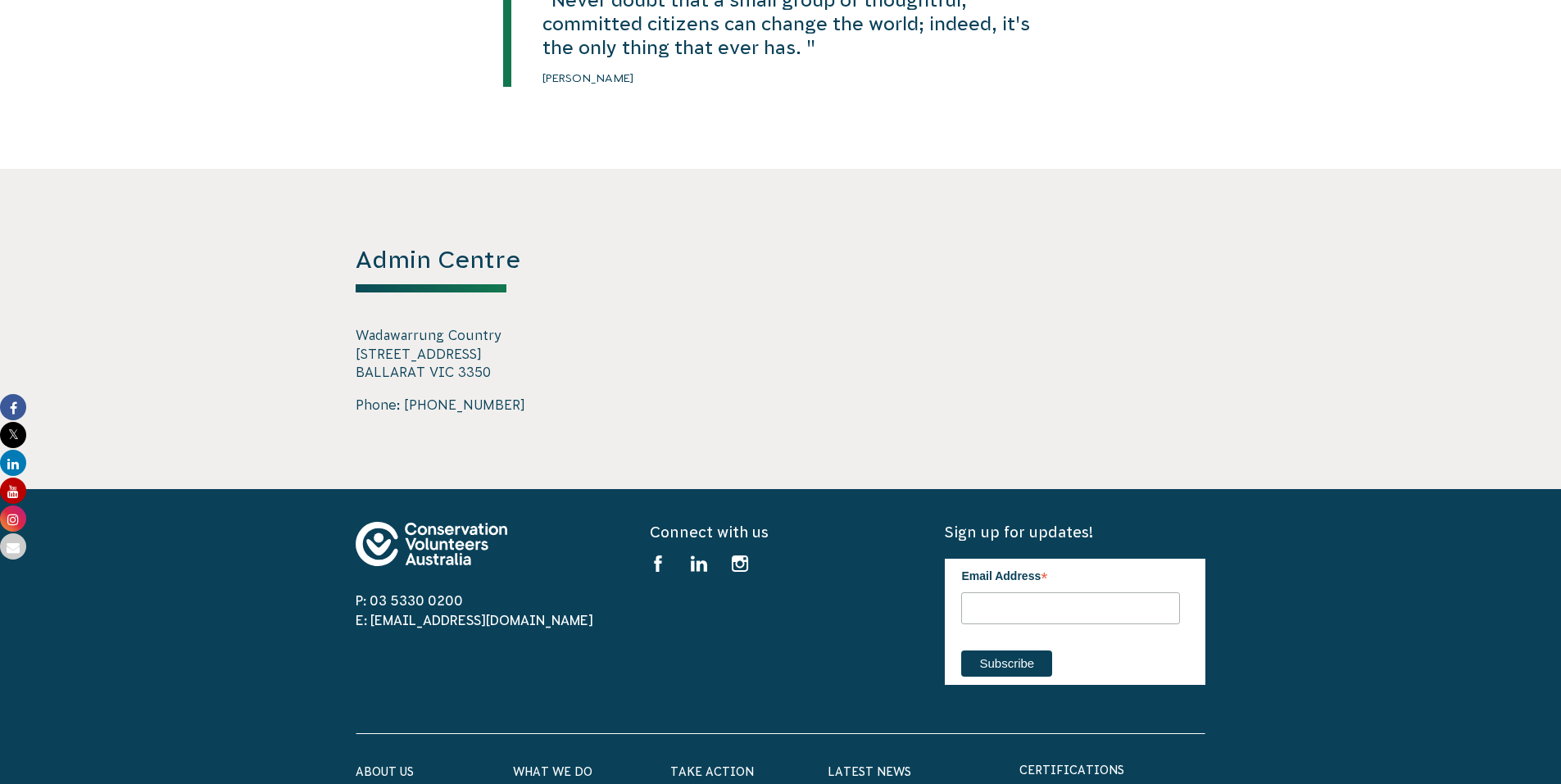
scroll to position [2962, 0]
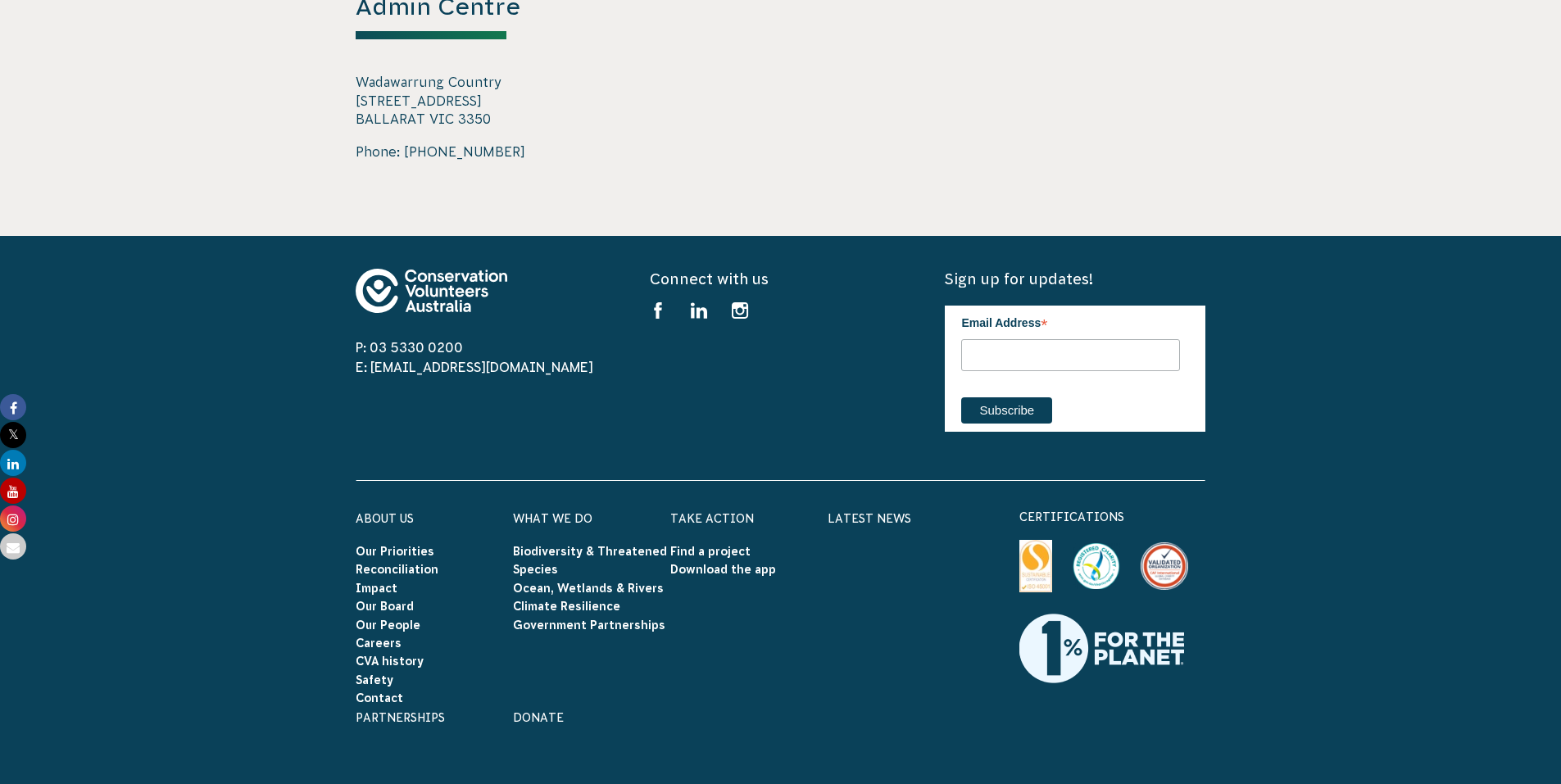
drag, startPoint x: 728, startPoint y: 618, endPoint x: 639, endPoint y: 640, distance: 91.7
click at [639, 640] on div "What We Do Biodiversity & Threatened Species Ocean, Wetlands & Rivers Climate R…" at bounding box center [592, 607] width 157 height 200
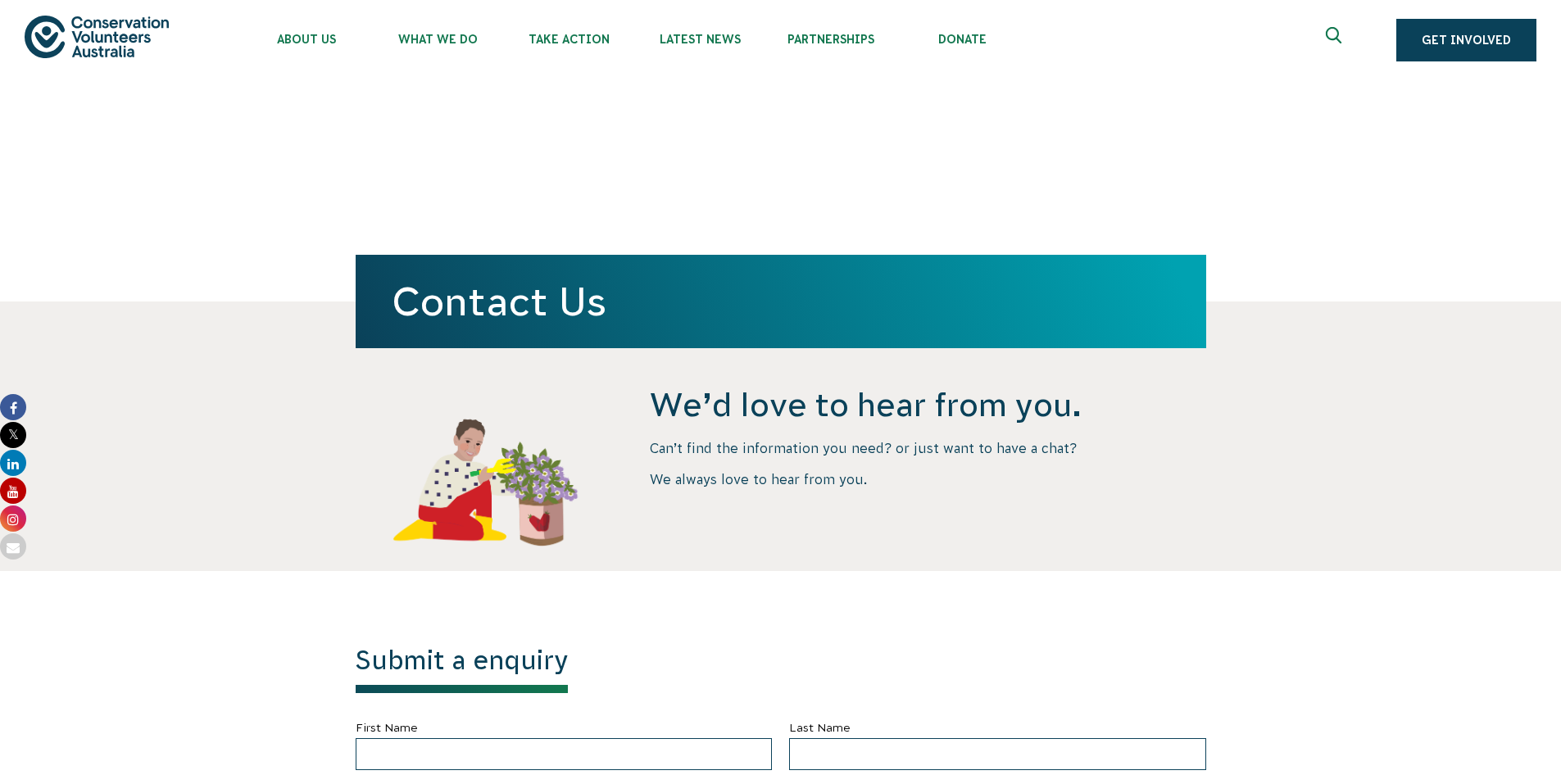
scroll to position [0, 0]
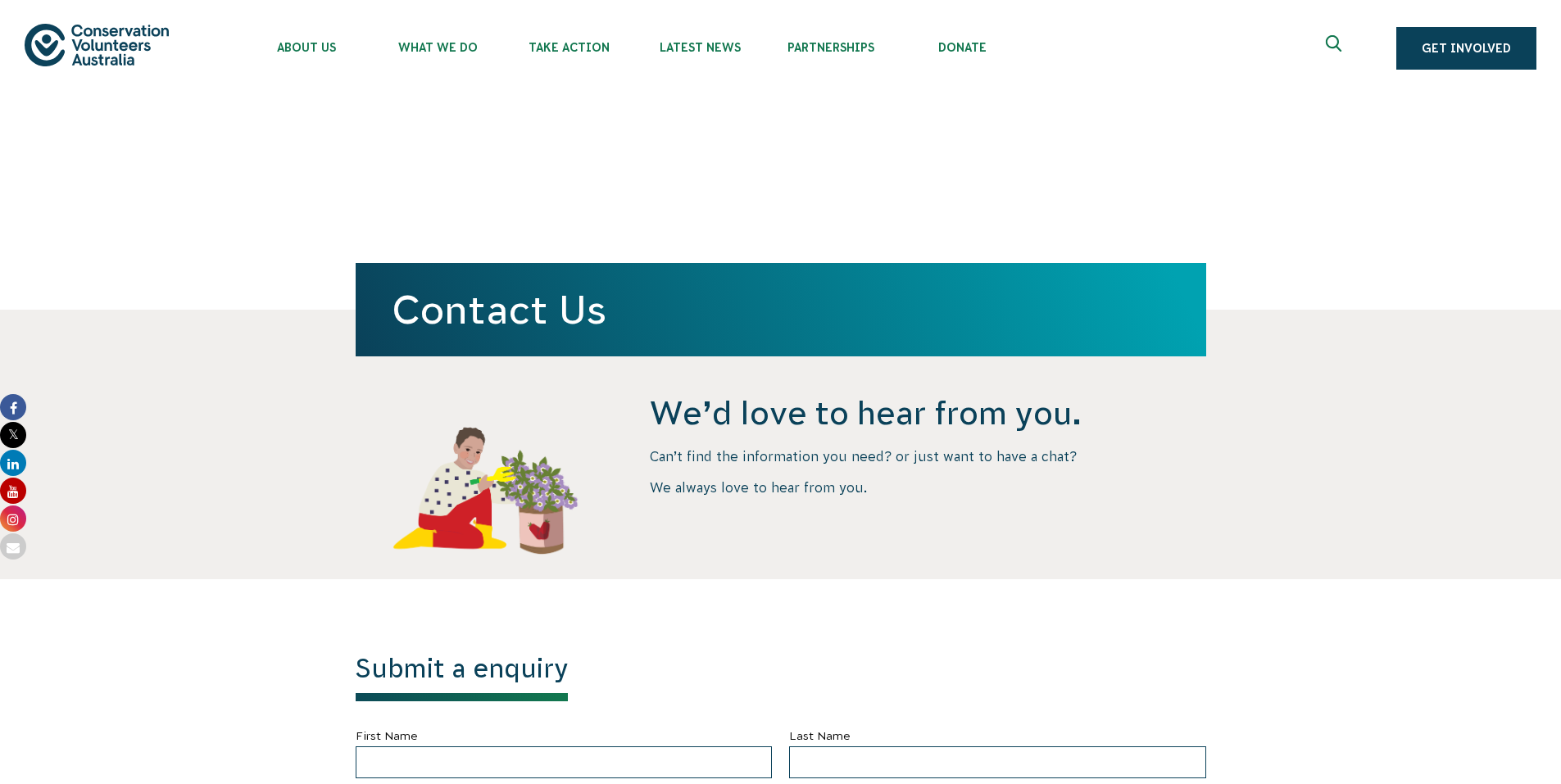
click at [1338, 47] on use "Expand search box" at bounding box center [1333, 43] width 16 height 17
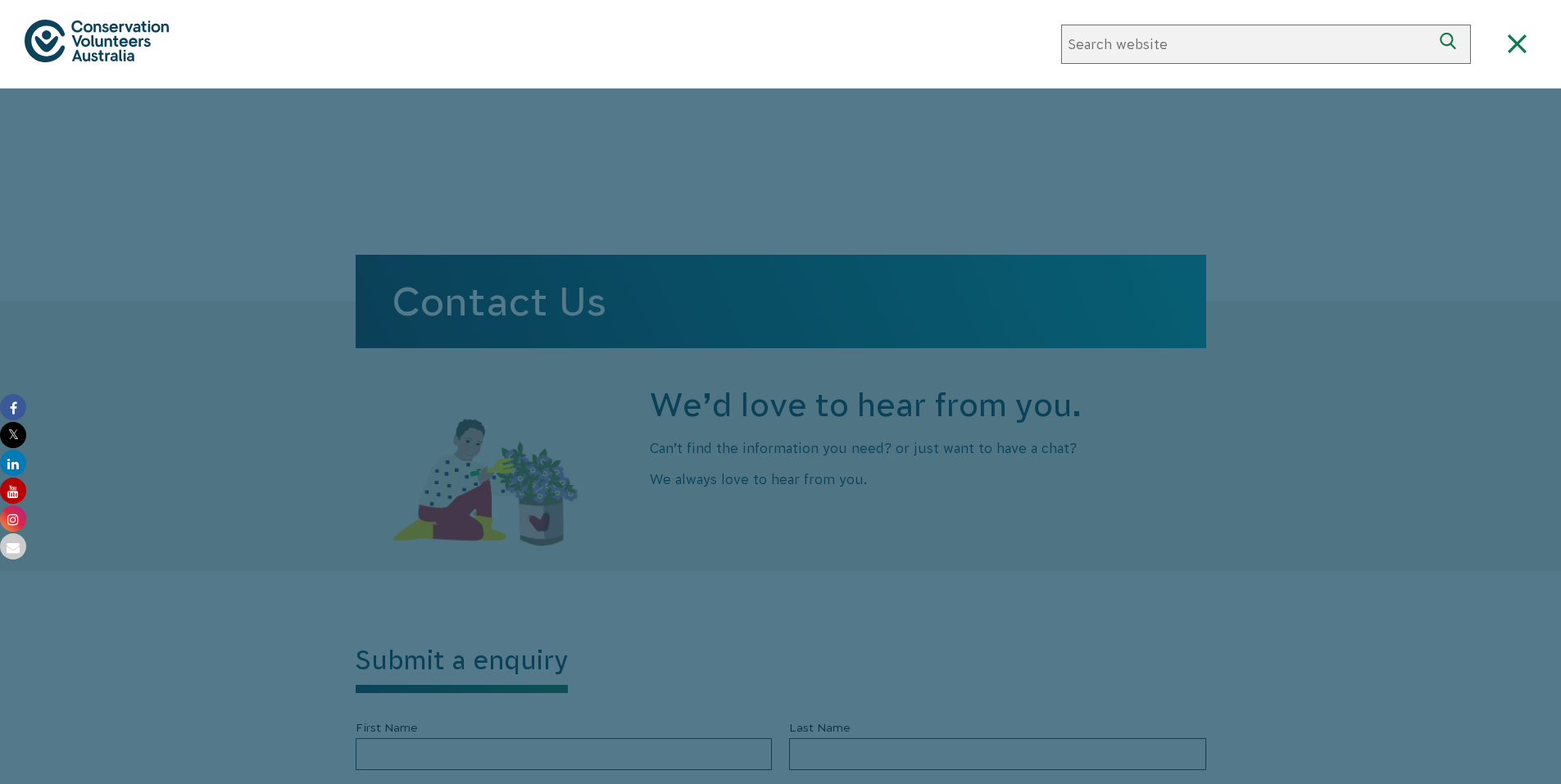
click at [1332, 47] on input "Search website" at bounding box center [1246, 44] width 370 height 40
type input "annual report"
click at [1431, 25] on button "Search" at bounding box center [1451, 44] width 40 height 40
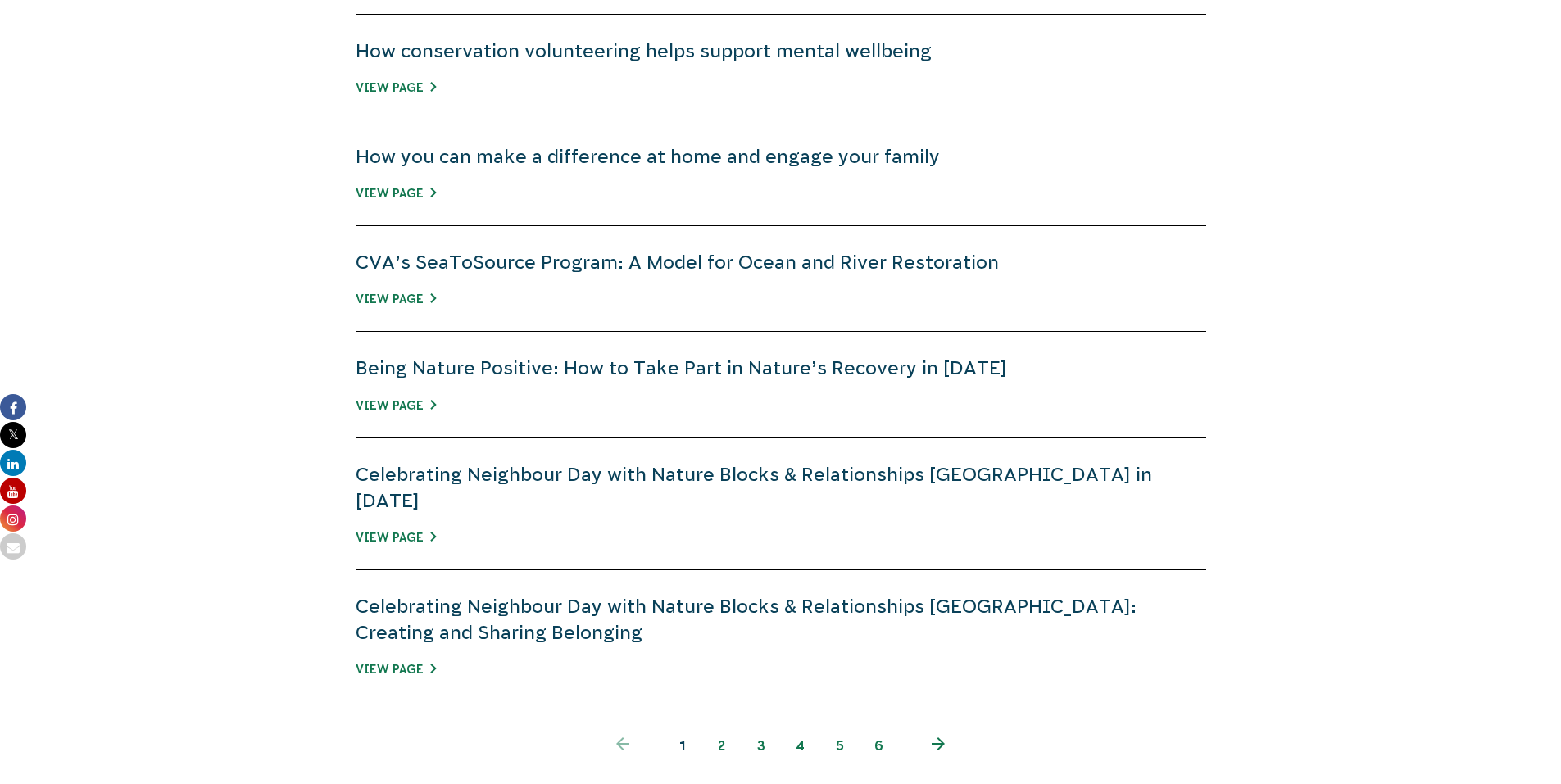
scroll to position [1065, 0]
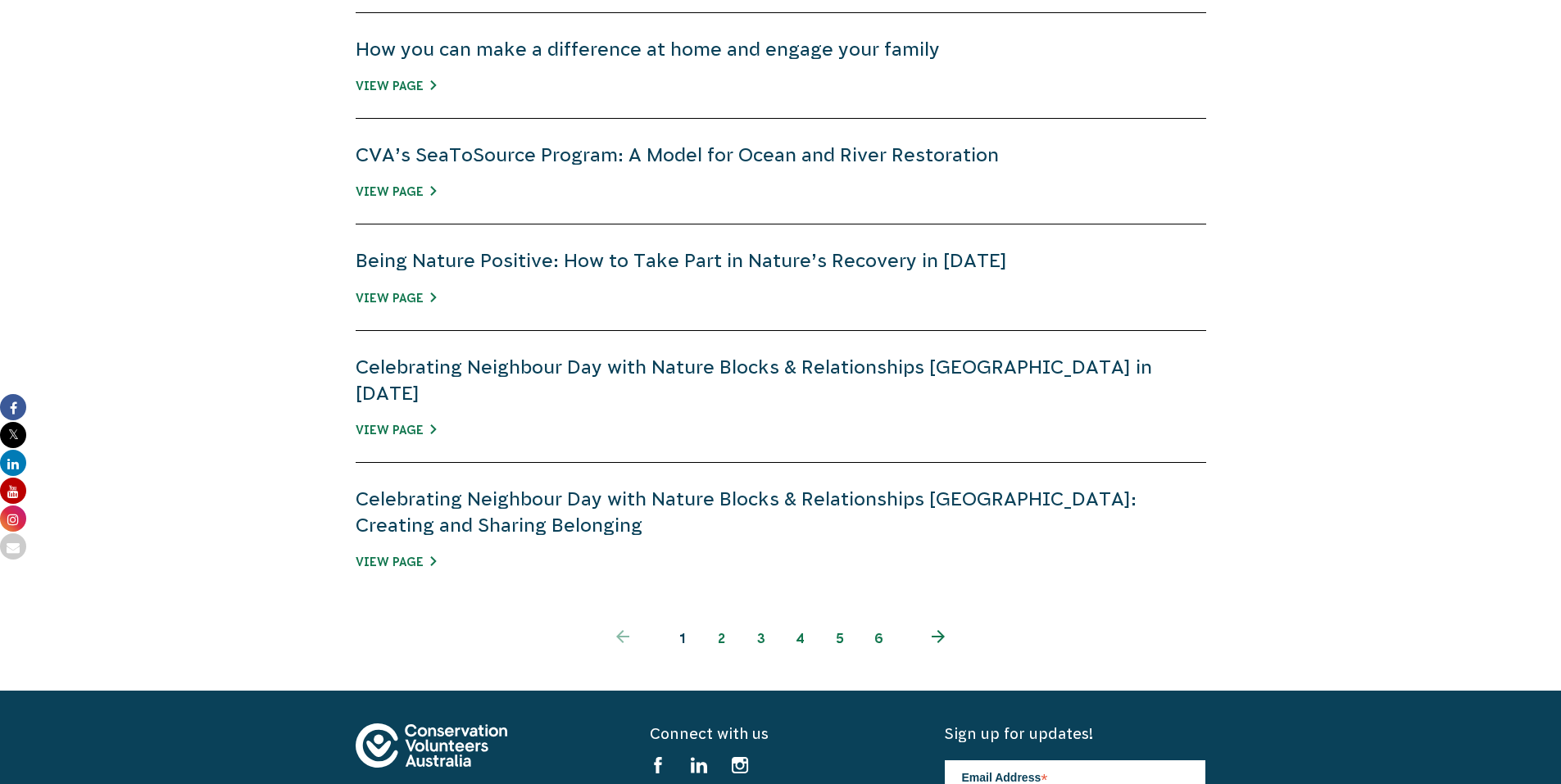
click at [943, 631] on icon "Next page" at bounding box center [937, 637] width 13 height 13
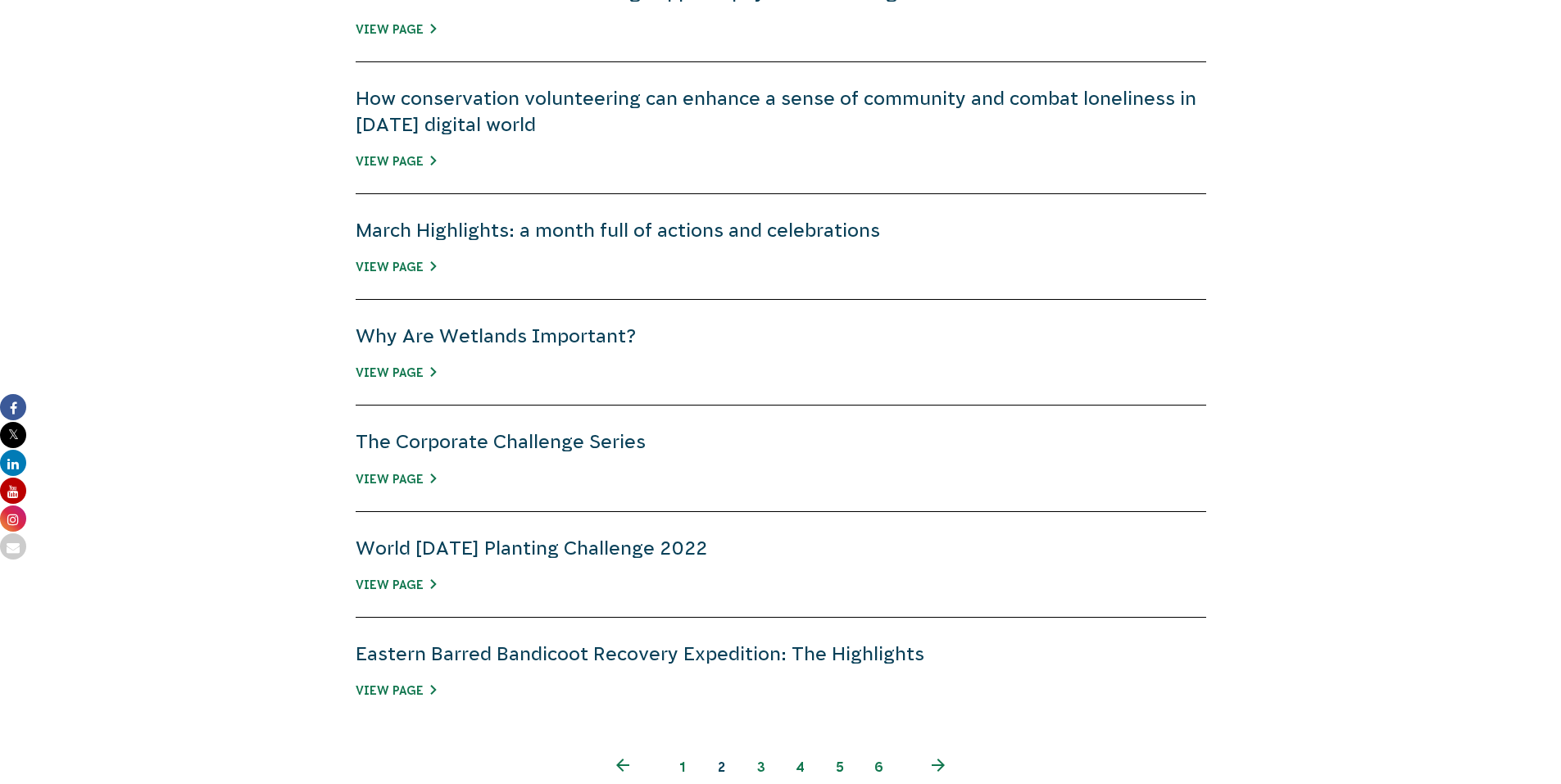
scroll to position [1147, 0]
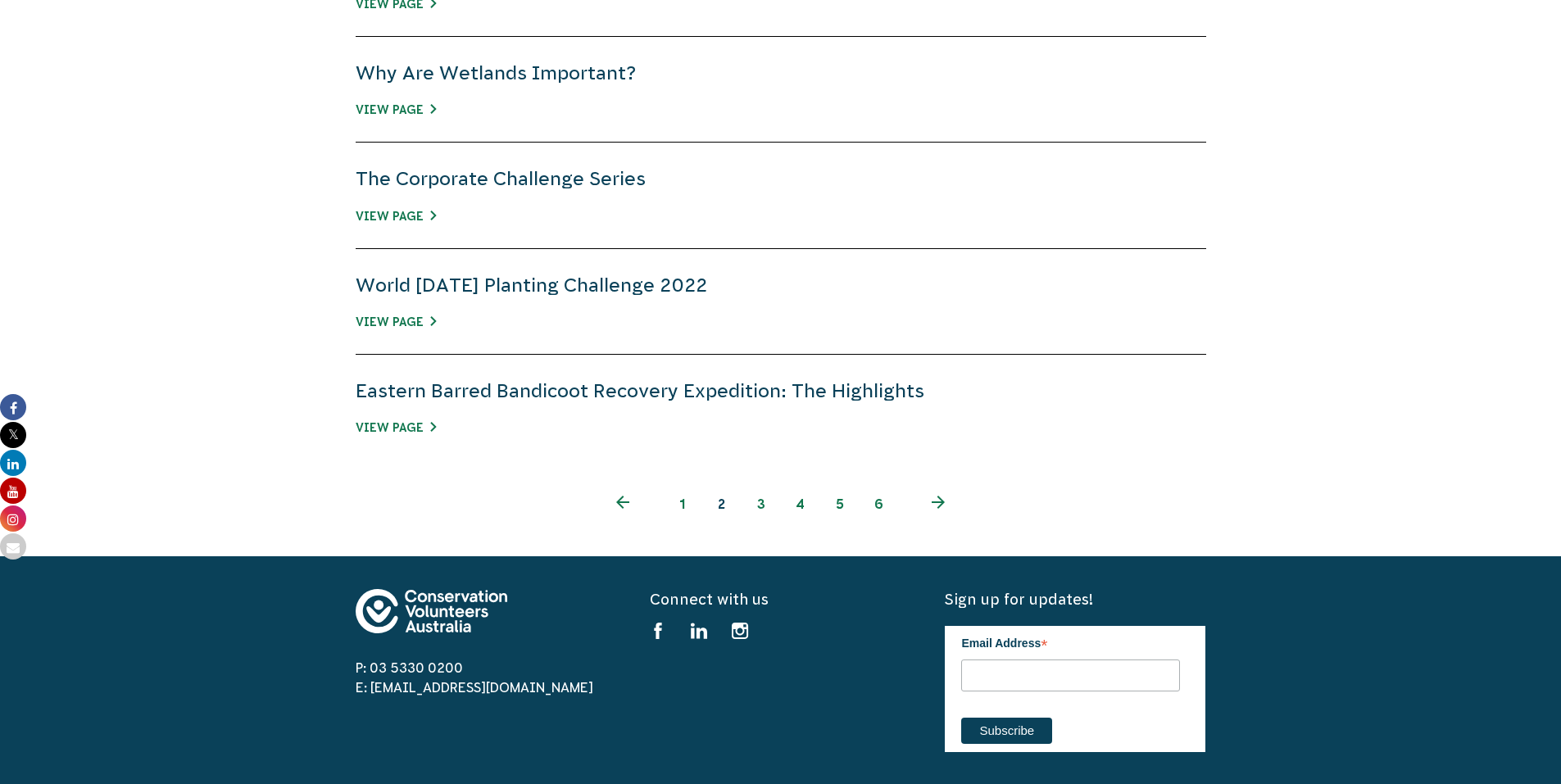
click at [937, 509] on link "next page" at bounding box center [938, 504] width 79 height 40
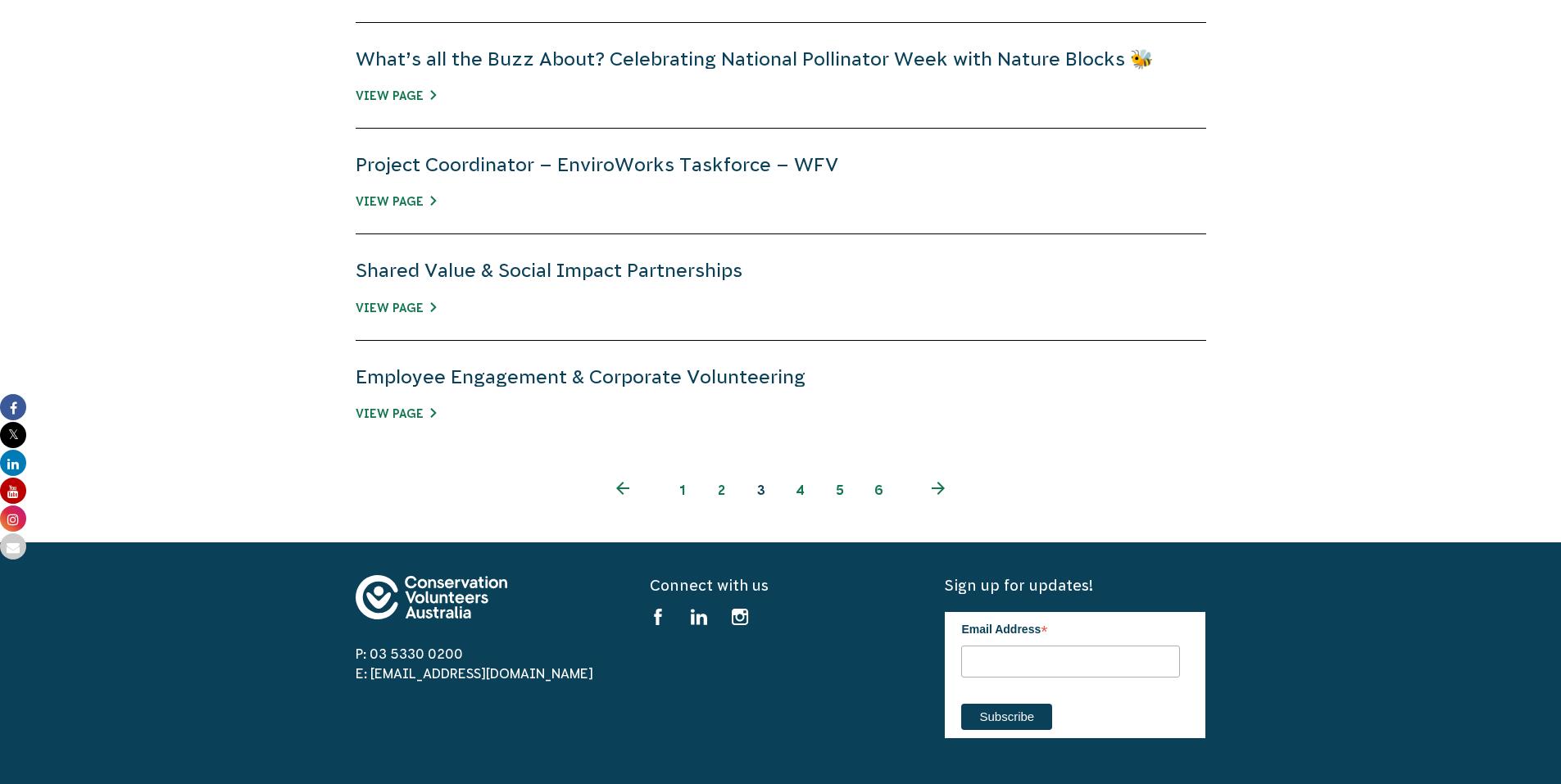
scroll to position [1147, 0]
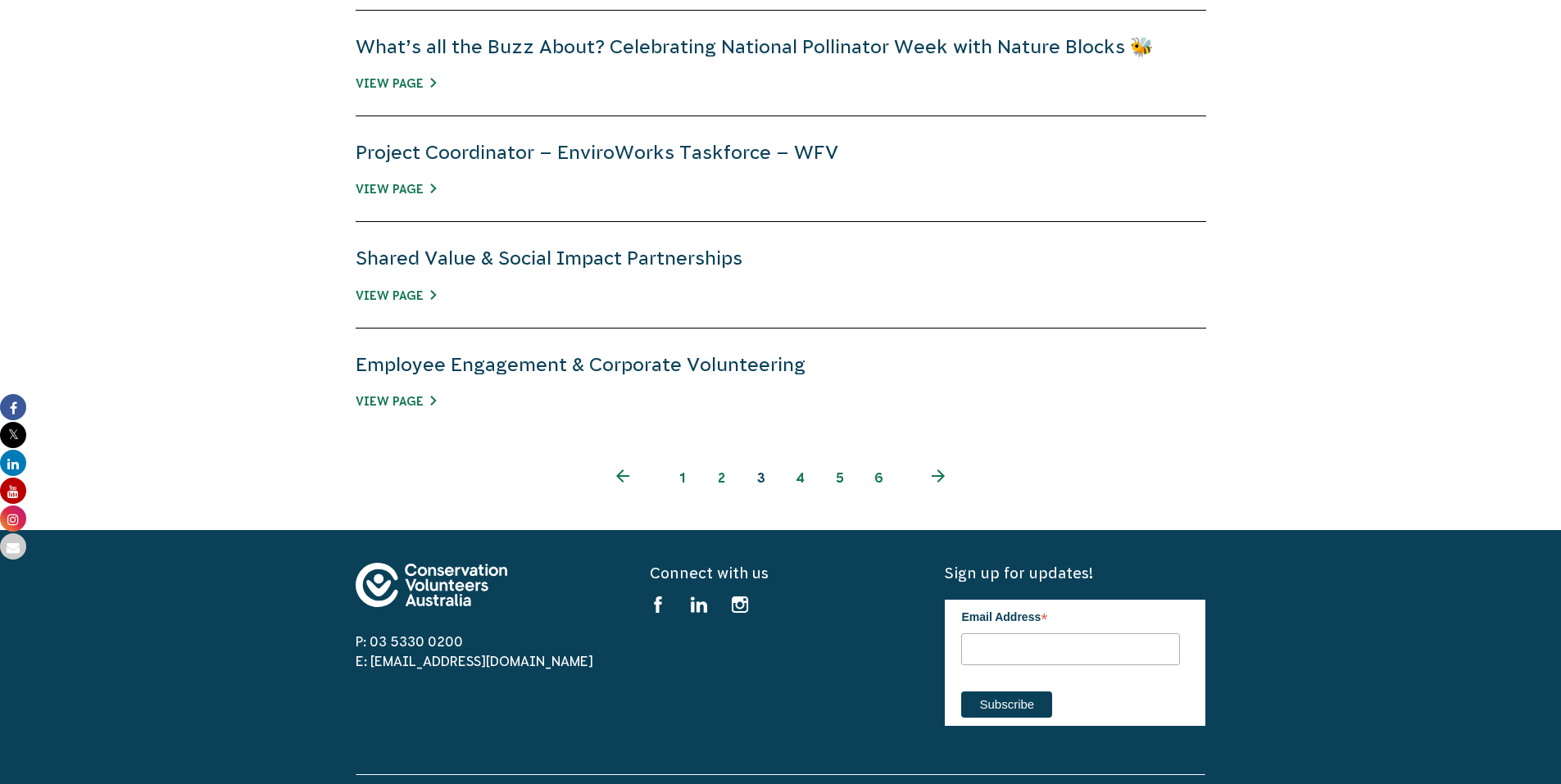
click at [933, 482] on link "next page" at bounding box center [938, 477] width 79 height 40
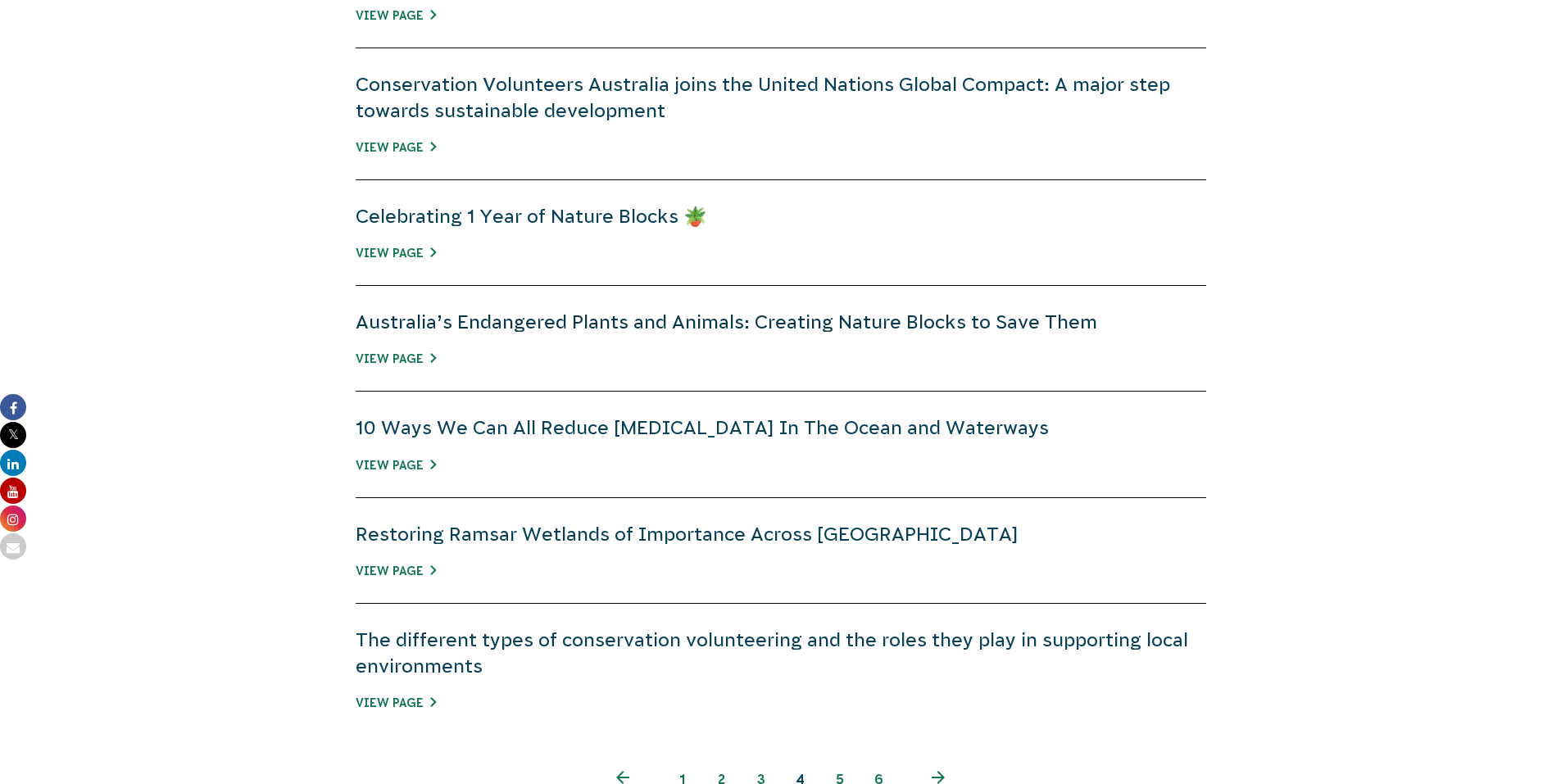
scroll to position [1065, 0]
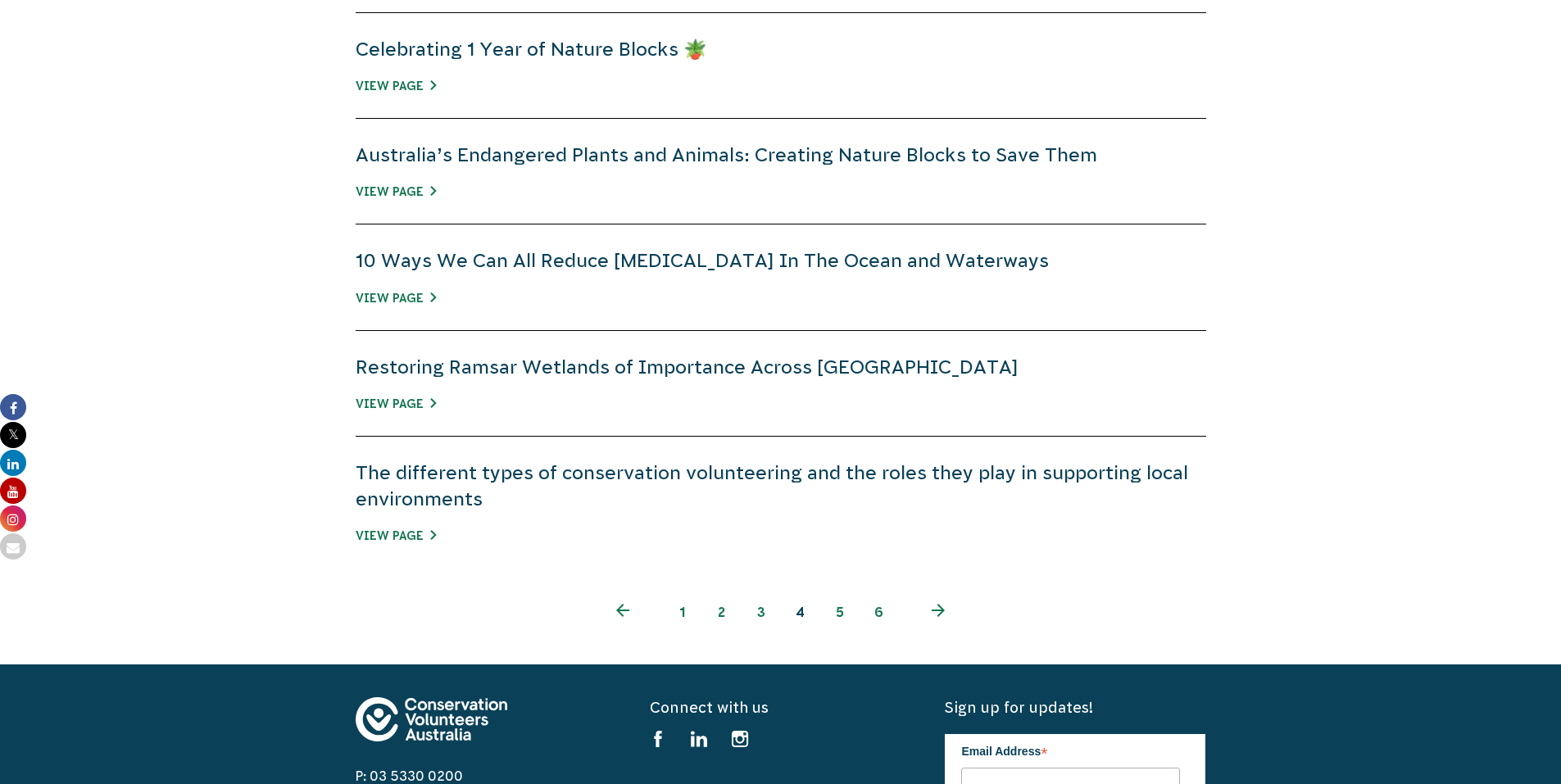
click at [939, 609] on icon "Next page" at bounding box center [937, 610] width 13 height 13
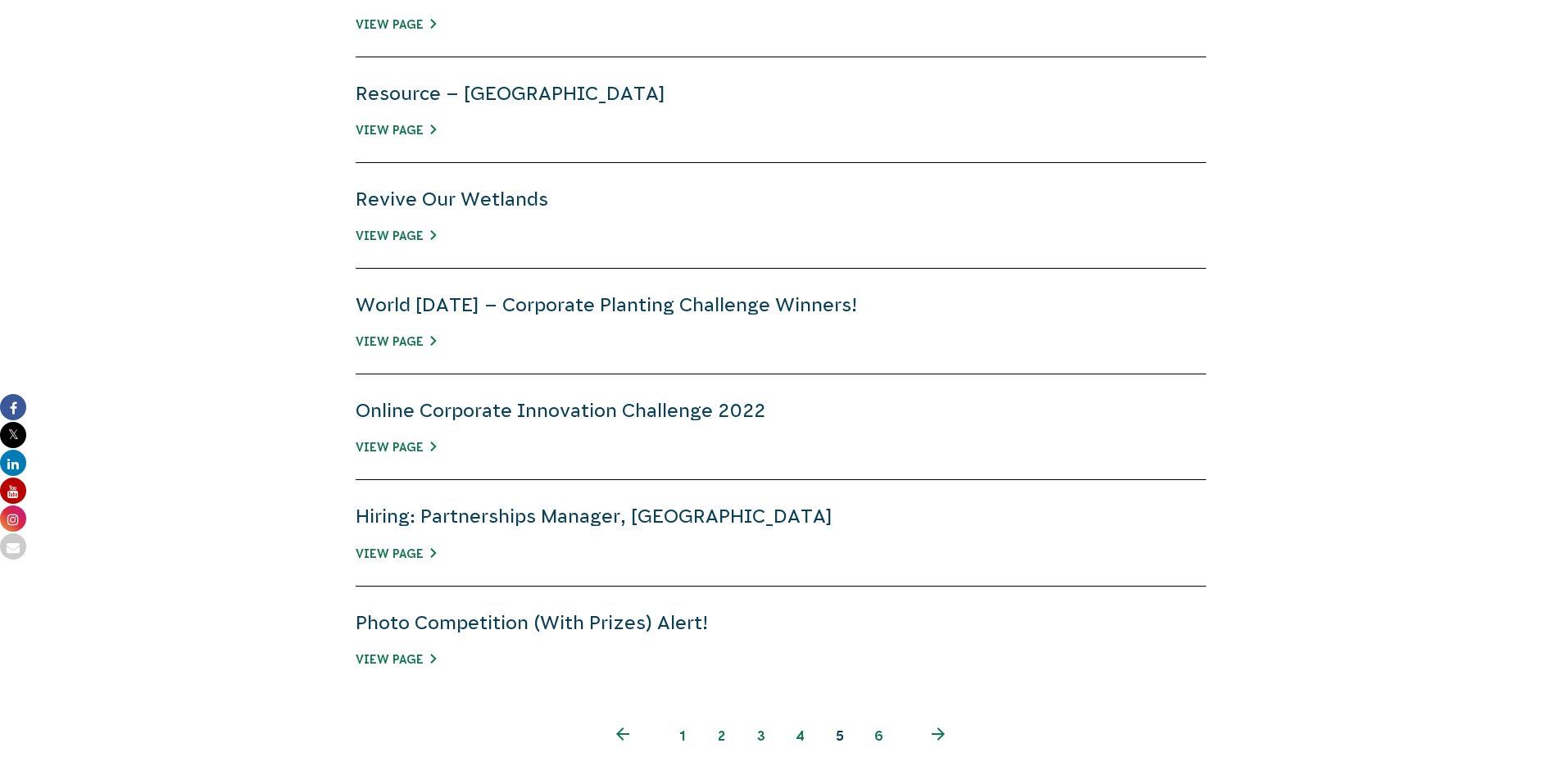
scroll to position [1147, 0]
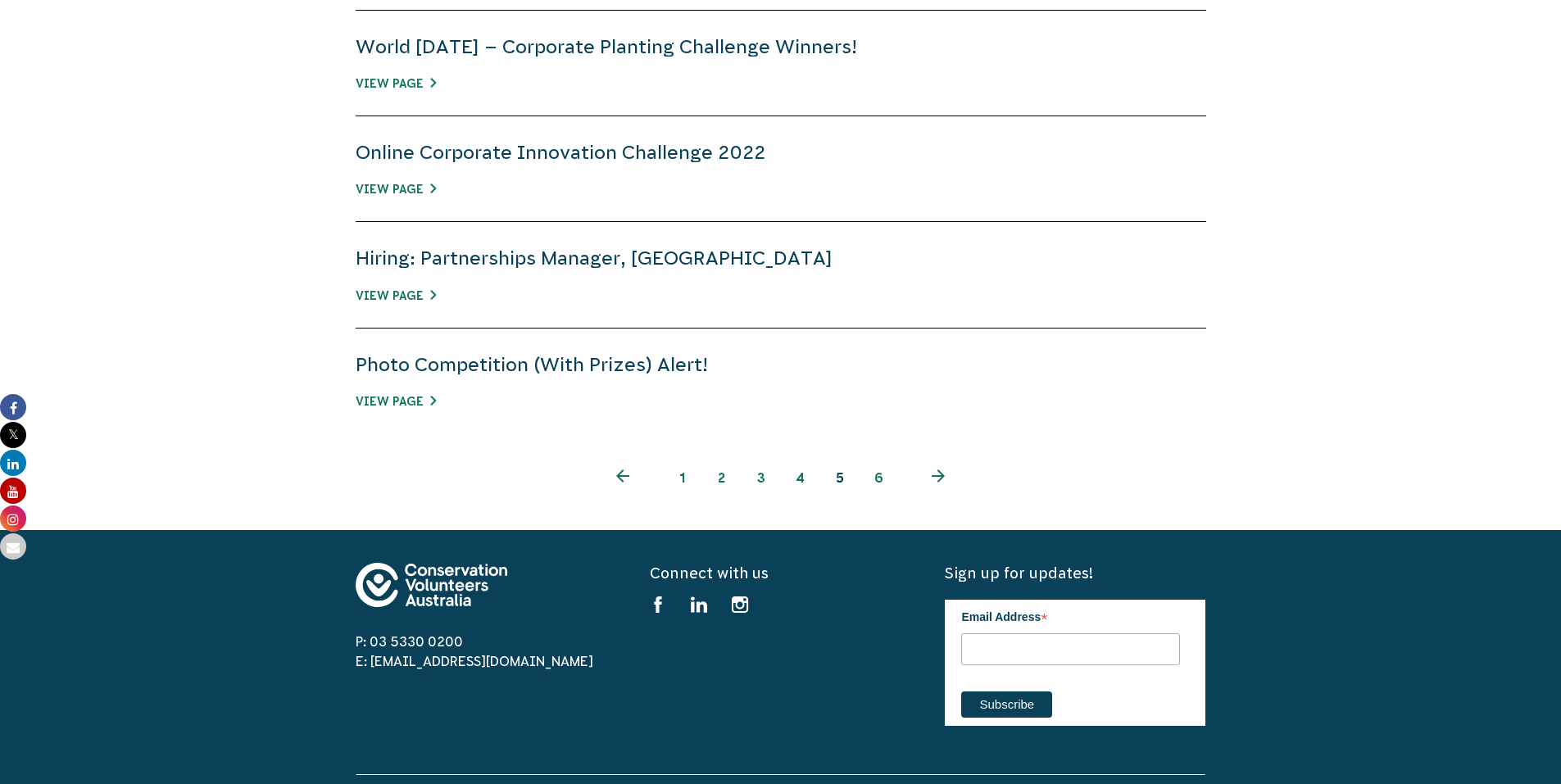
click at [944, 482] on link "next page" at bounding box center [938, 477] width 79 height 40
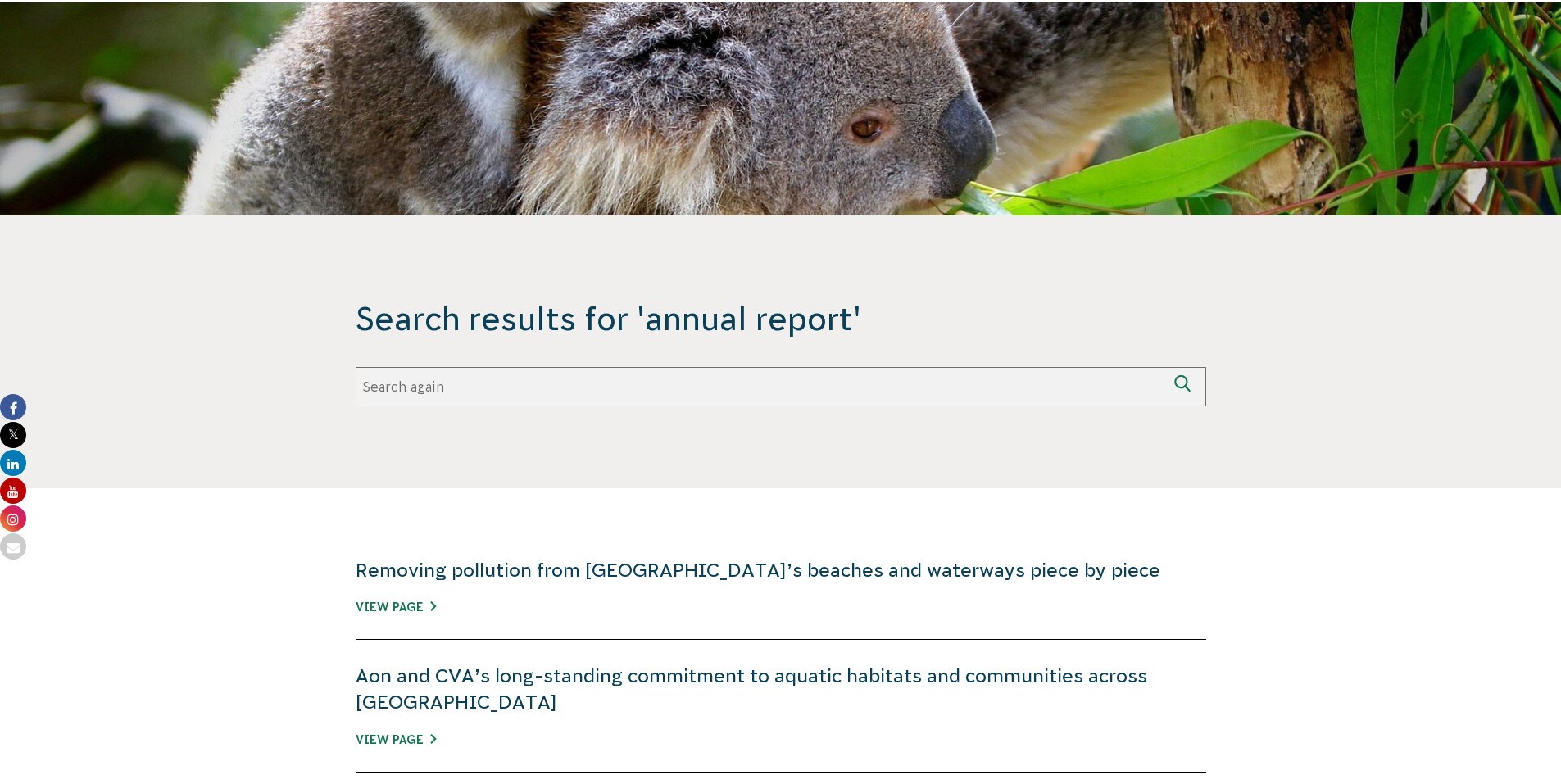
scroll to position [82, 0]
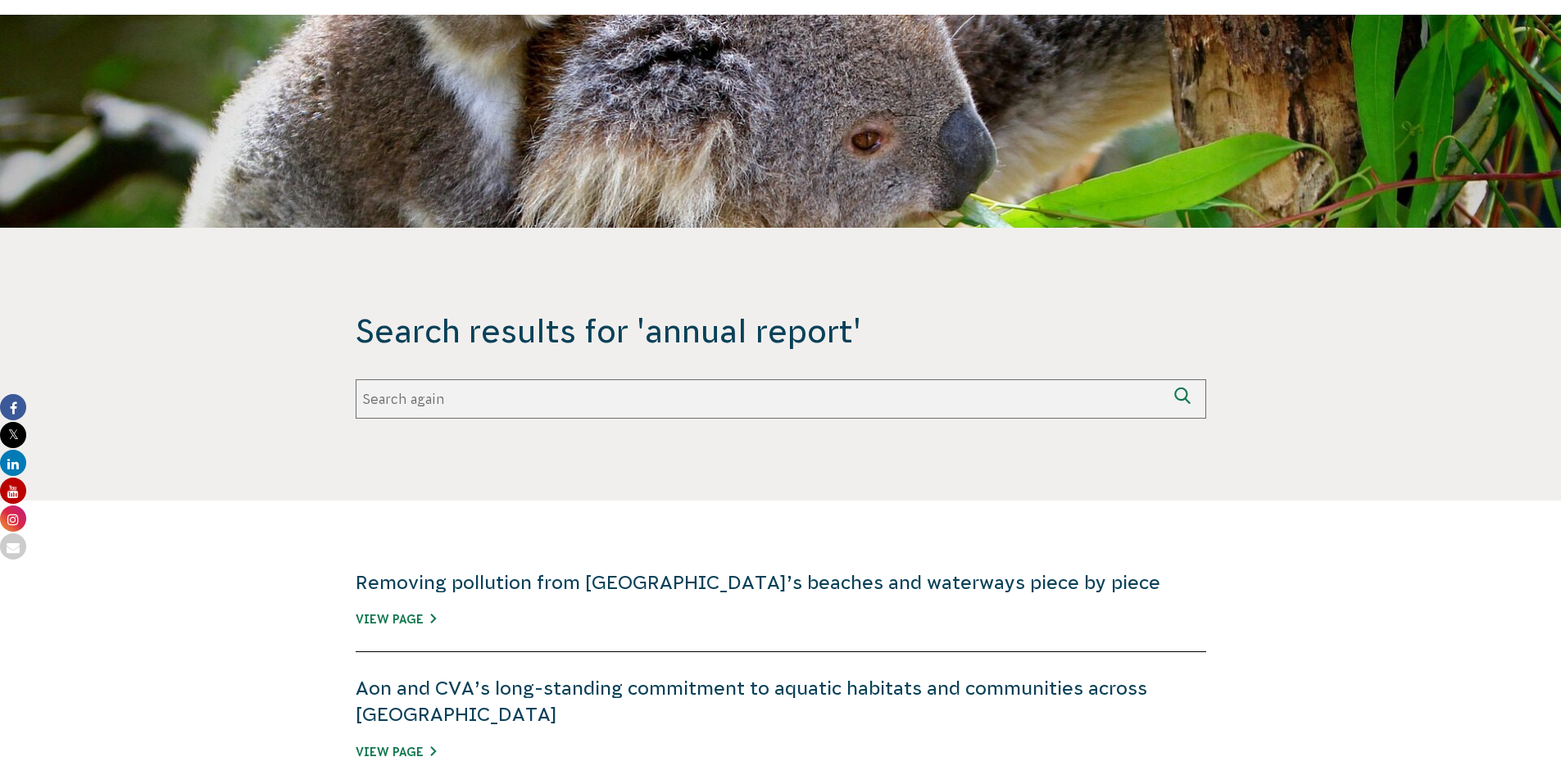
click at [576, 411] on input "Search again" at bounding box center [761, 399] width 811 height 40
type input "finance report"
click at [1167, 379] on button "Search again" at bounding box center [1186, 399] width 40 height 40
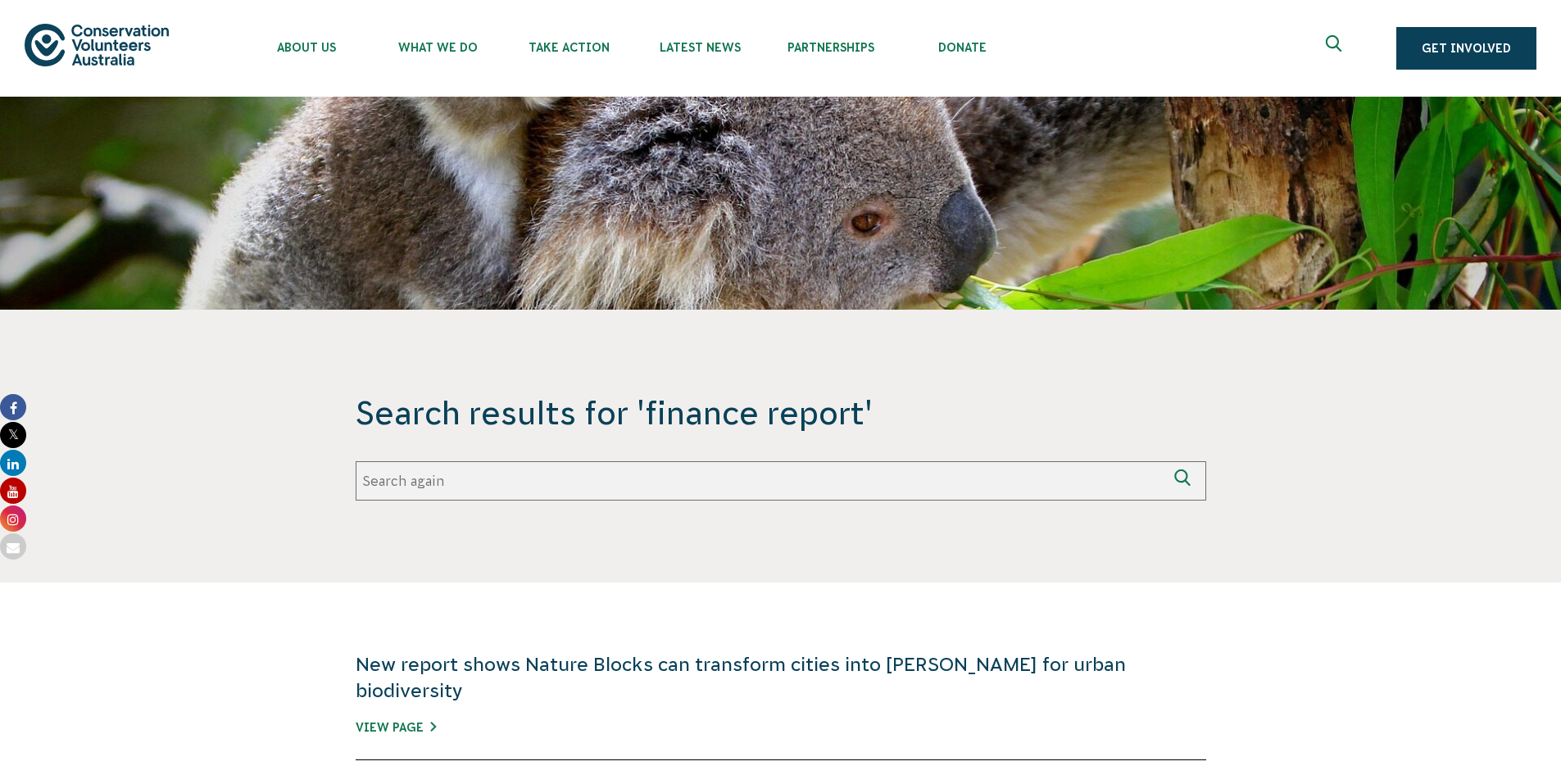
click at [1332, 46] on use "Expand search box" at bounding box center [1333, 43] width 16 height 17
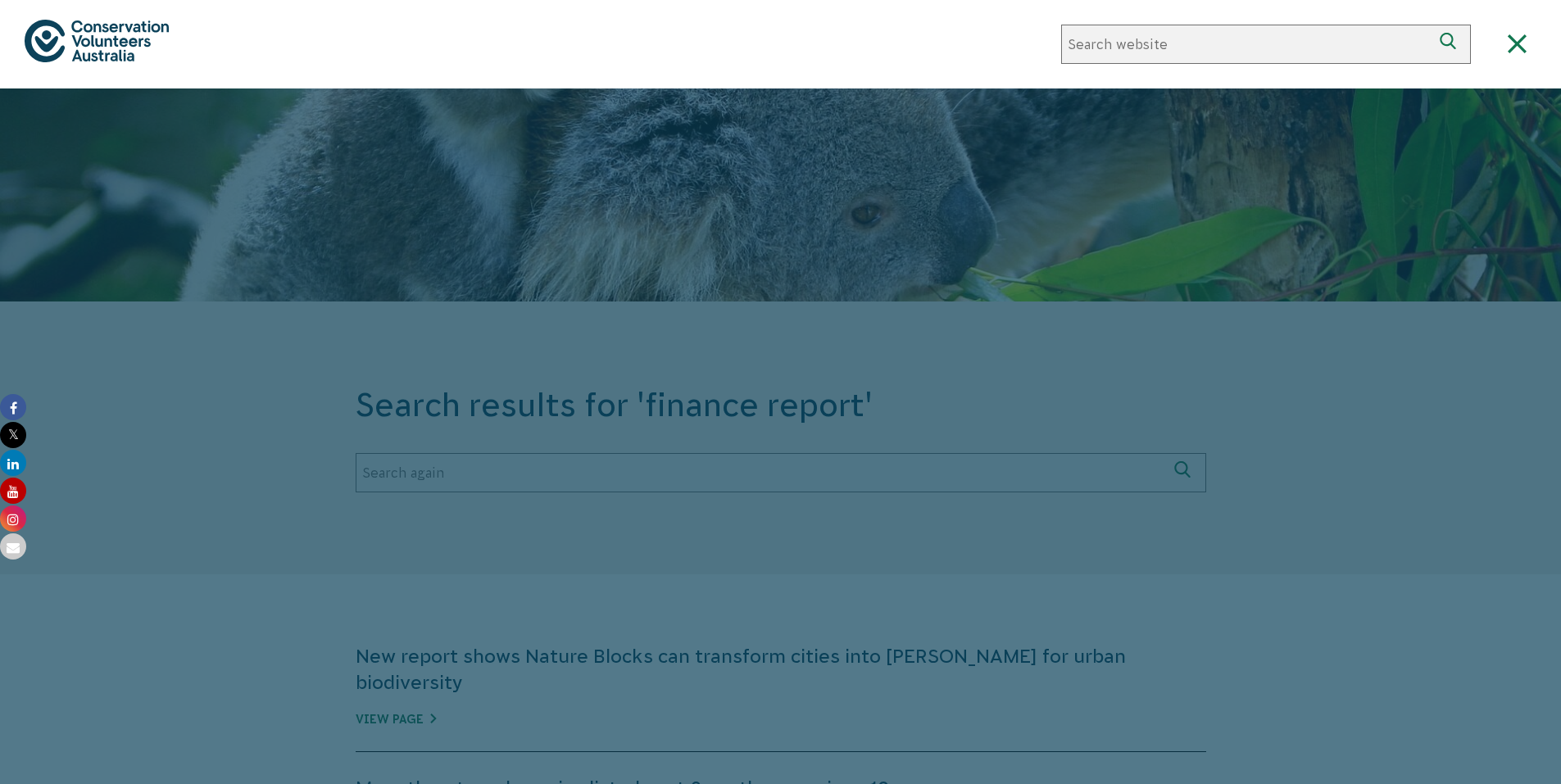
click at [1314, 45] on input "Search again" at bounding box center [1246, 44] width 370 height 40
click at [1272, 399] on div at bounding box center [780, 480] width 1561 height 784
